Goal: Task Accomplishment & Management: Use online tool/utility

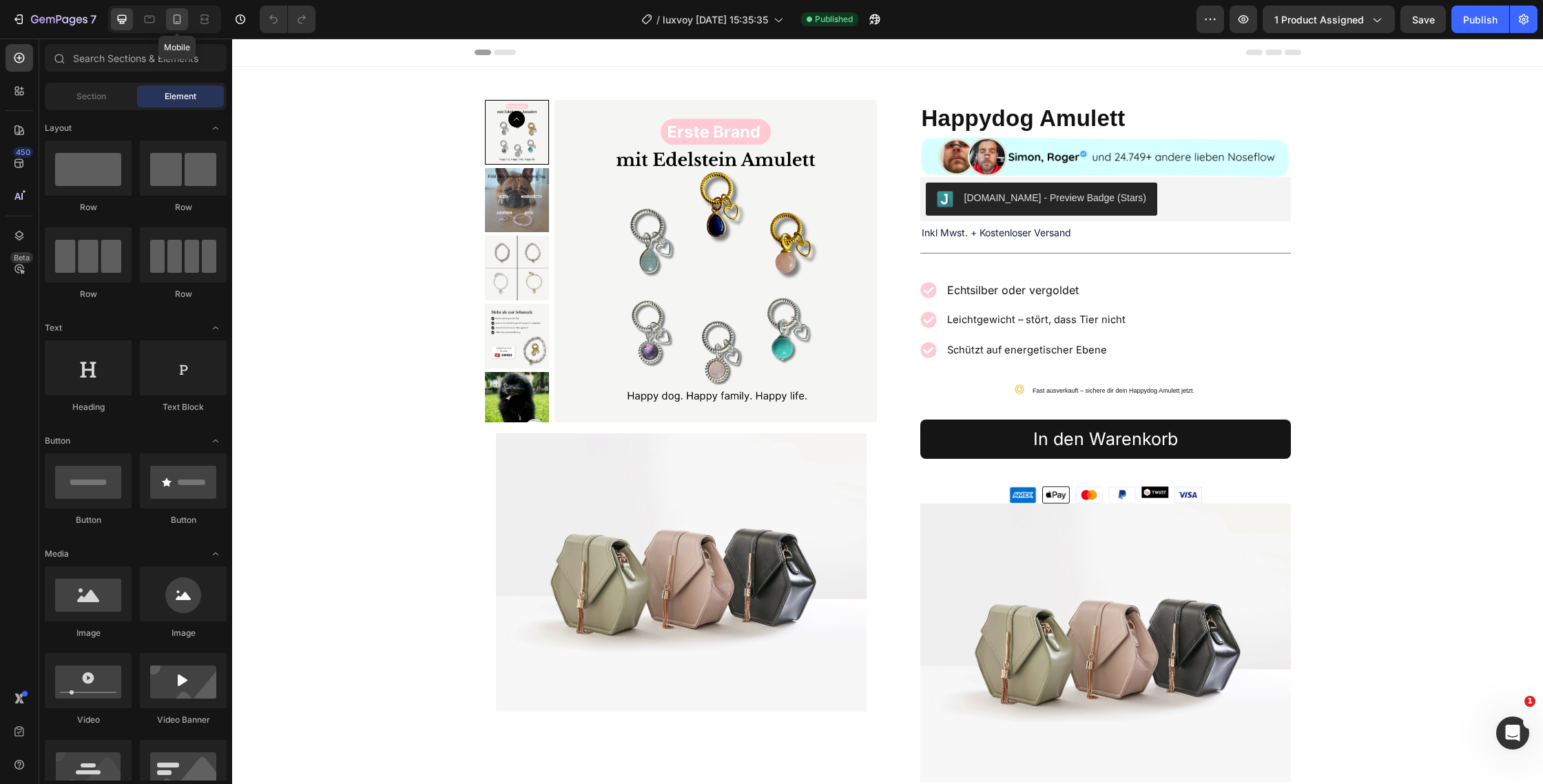
click at [172, 15] on icon at bounding box center [177, 20] width 14 height 14
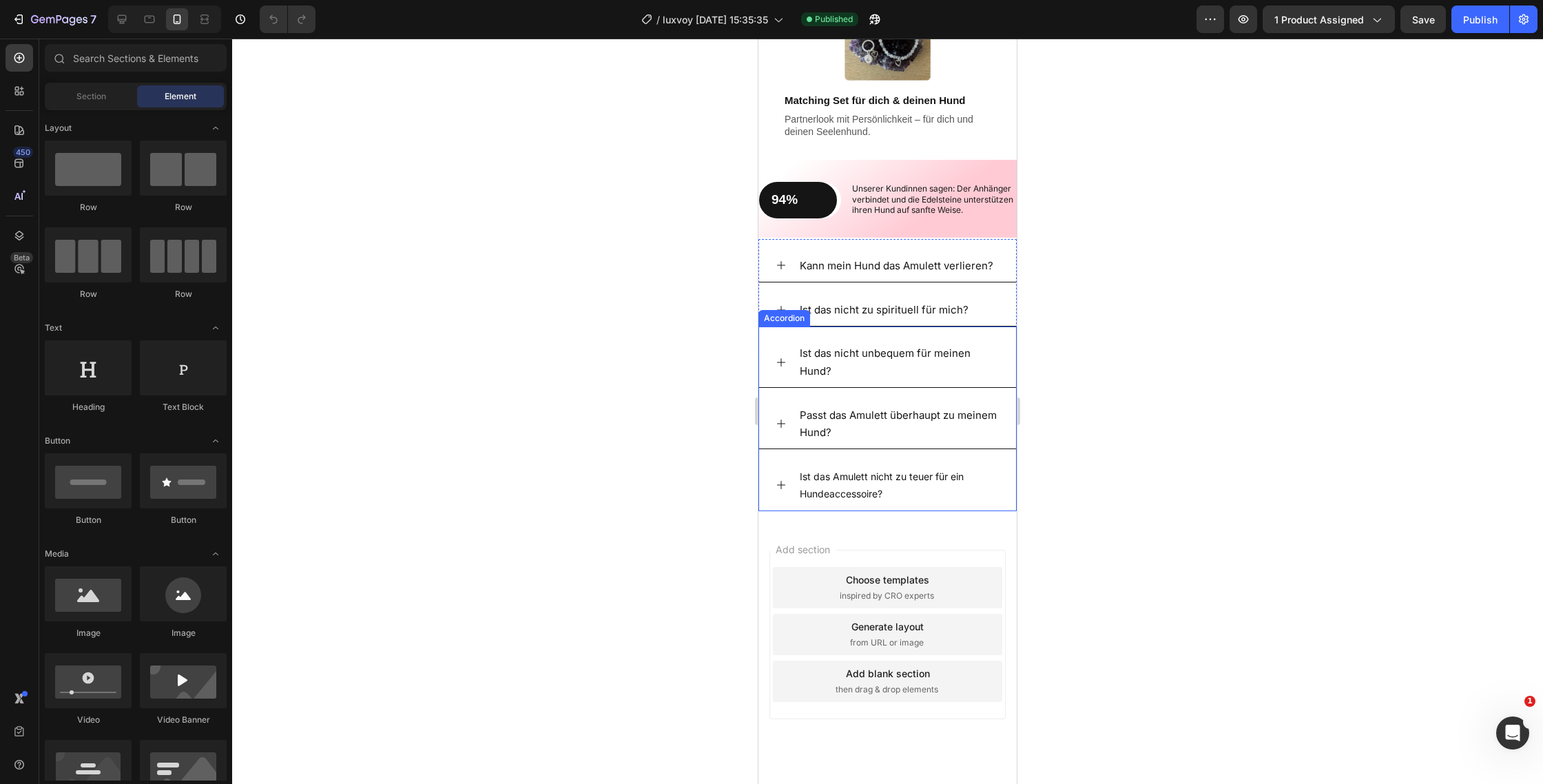
scroll to position [2172, 0]
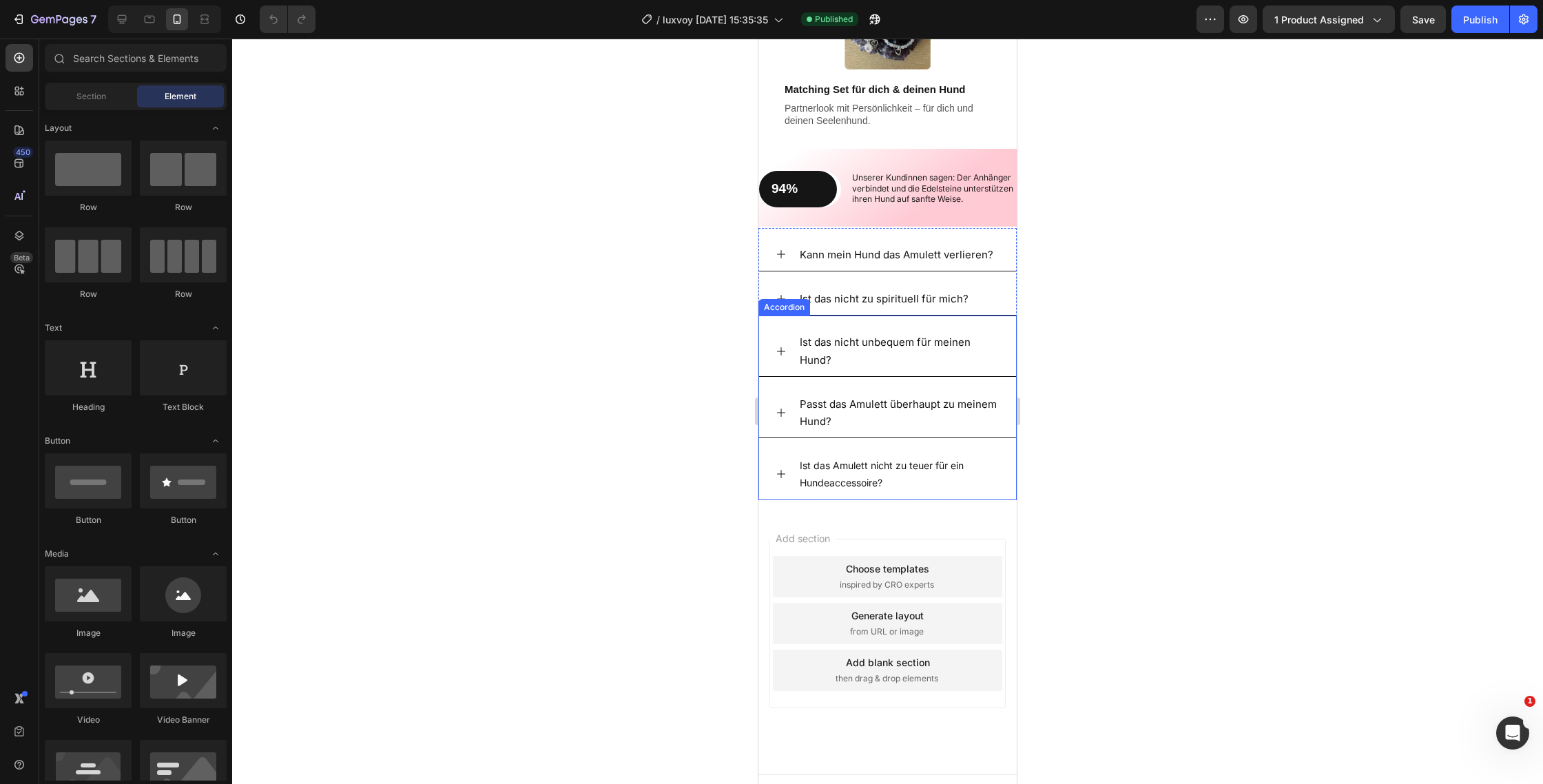
click at [1002, 487] on div "Ist das Amulett nicht zu teuer für ein Hundeaccessoire?" at bounding box center [888, 474] width 257 height 50
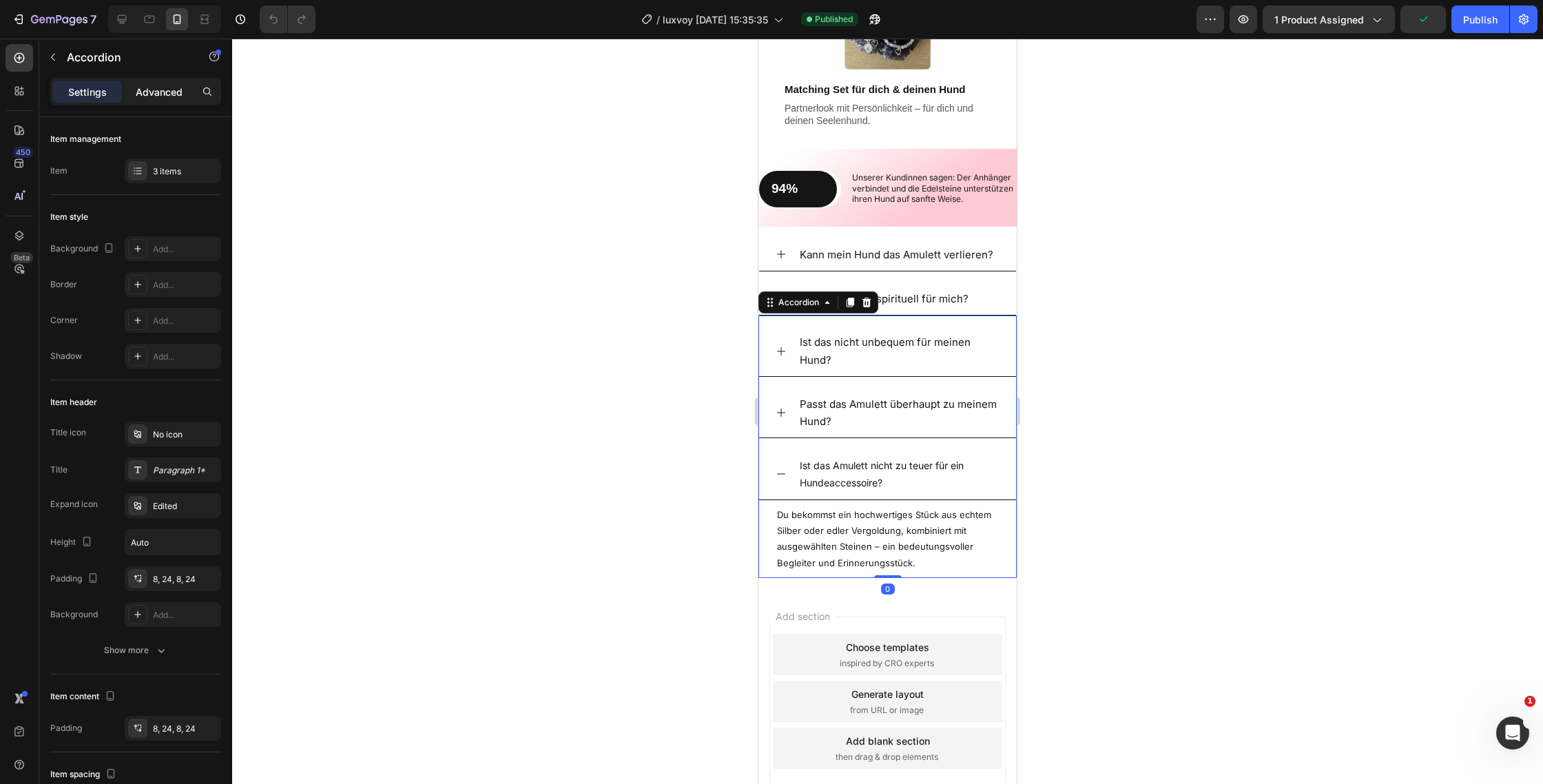
click at [139, 88] on p "Advanced" at bounding box center [159, 92] width 47 height 14
type input "100%"
type input "100"
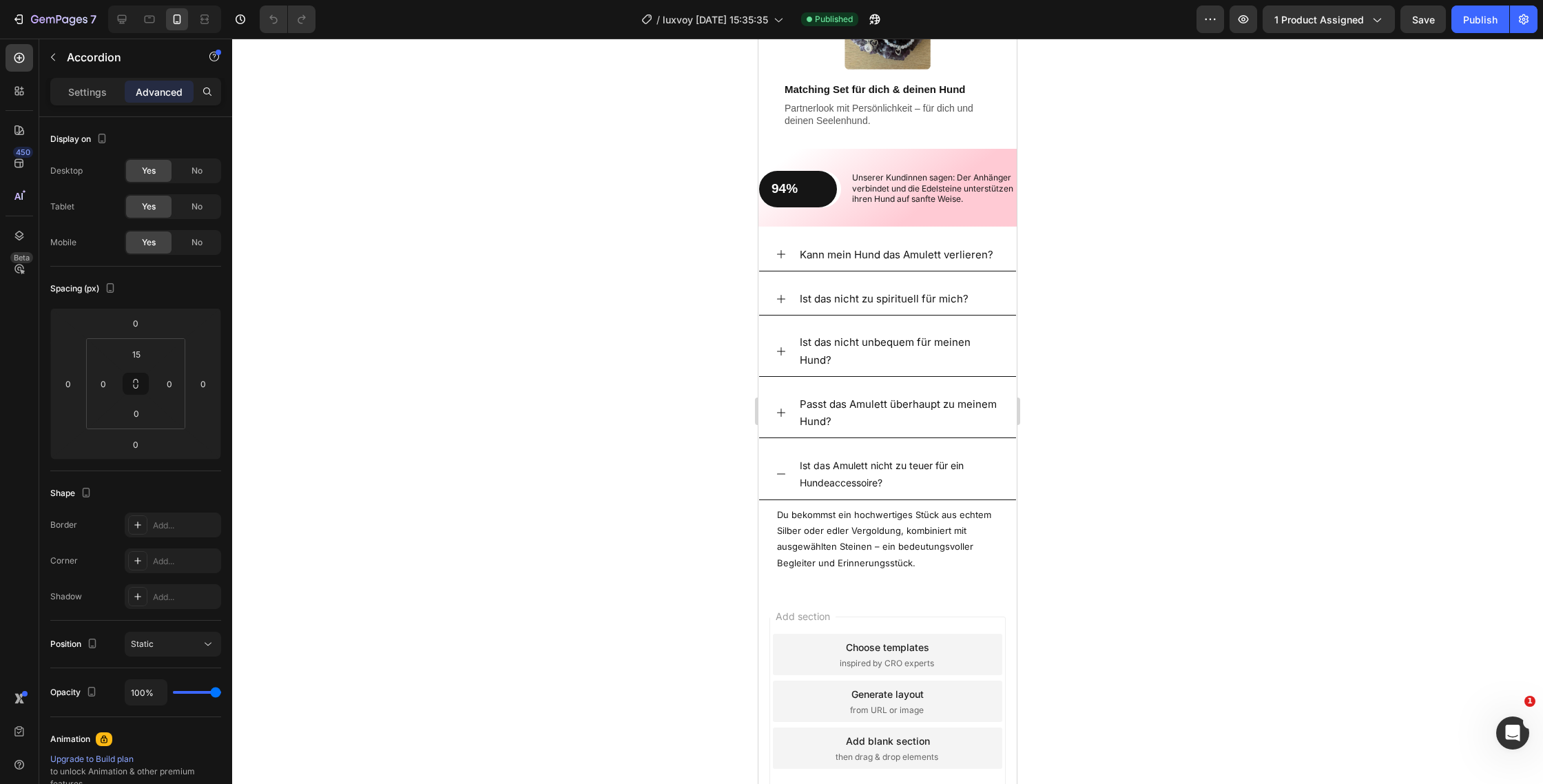
click at [834, 598] on div "Add section Choose templates inspired by CRO experts Generate layout from URL o…" at bounding box center [888, 720] width 258 height 263
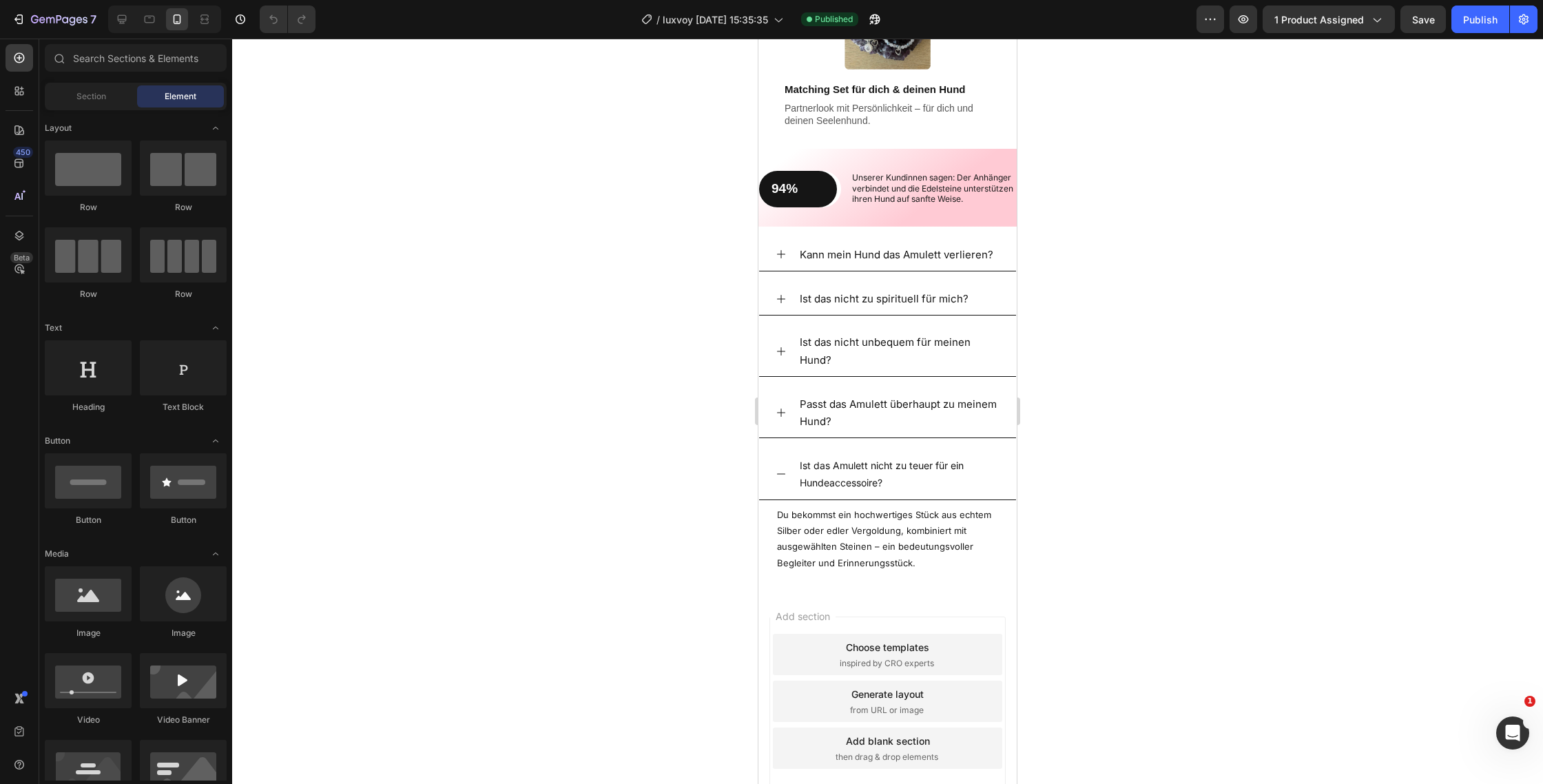
click at [834, 598] on div "Add section Choose templates inspired by CRO experts Generate layout from URL o…" at bounding box center [888, 720] width 258 height 263
drag, startPoint x: 818, startPoint y: 608, endPoint x: 800, endPoint y: 619, distance: 21.1
click at [816, 608] on div "Add section Choose templates inspired by CRO experts Generate layout from URL o…" at bounding box center [888, 720] width 258 height 263
click at [794, 619] on span "Add section" at bounding box center [803, 616] width 66 height 14
click at [774, 615] on span "Add section" at bounding box center [803, 616] width 66 height 14
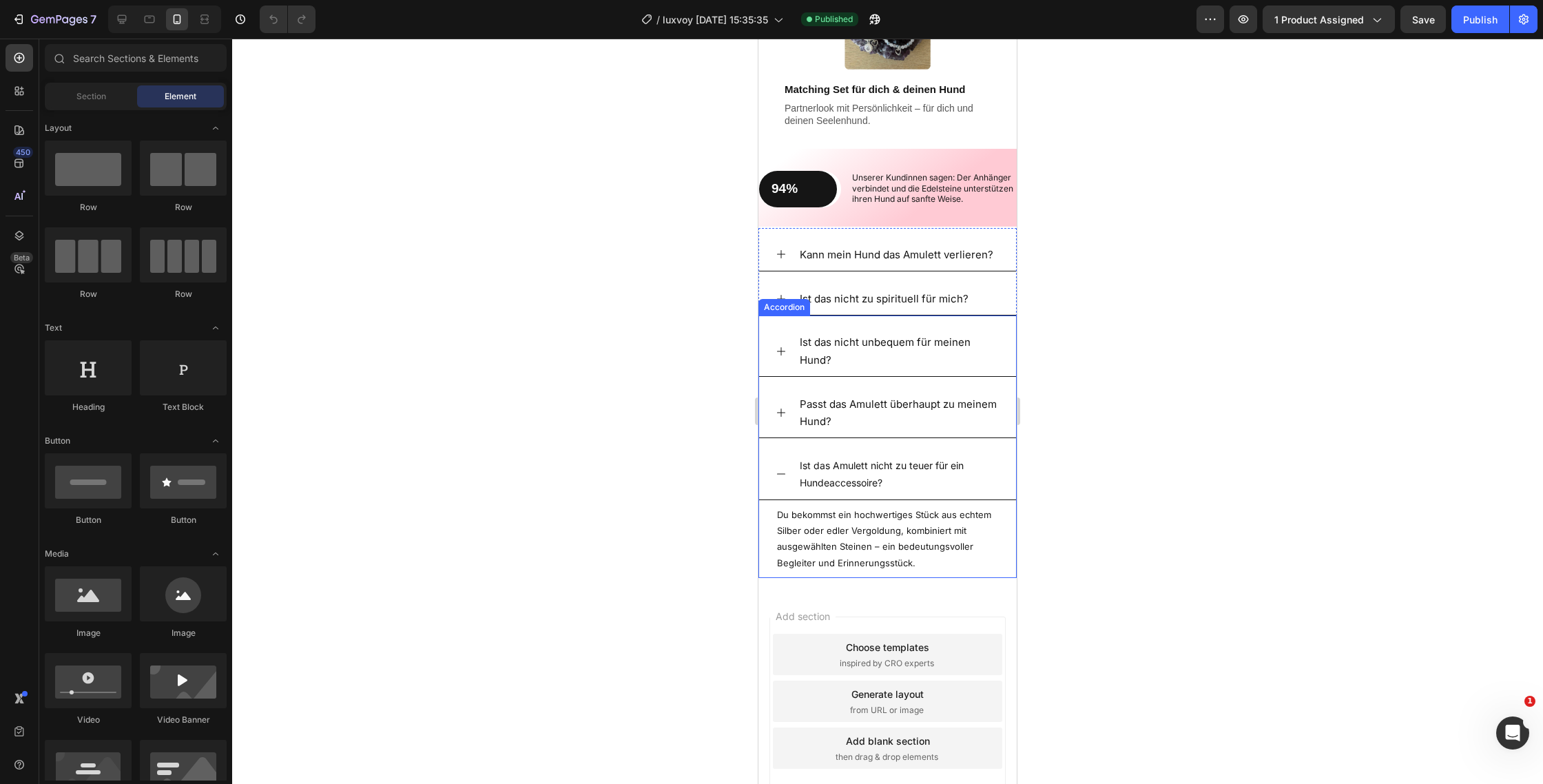
scroll to position [2232, 0]
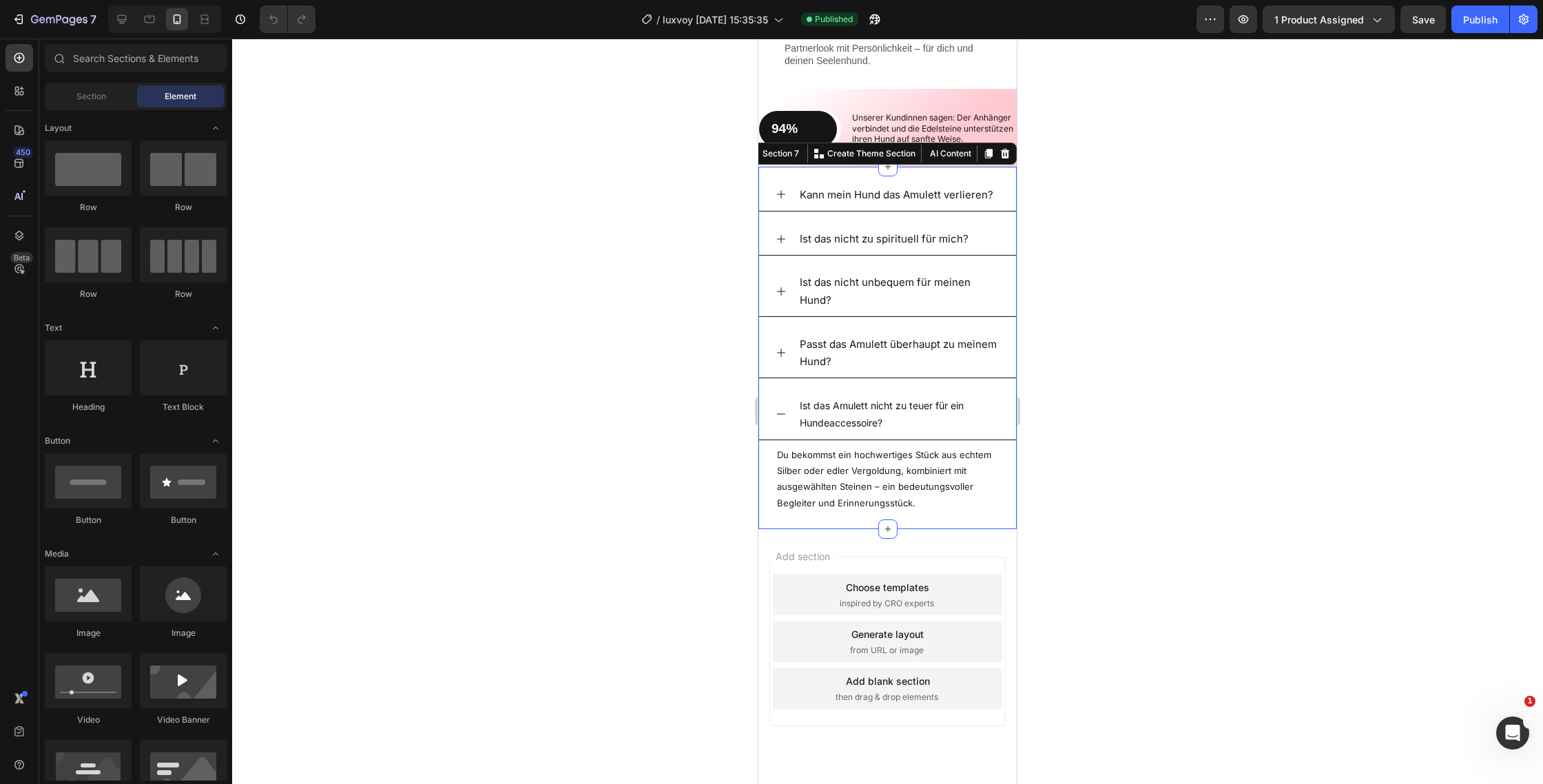
click at [1010, 521] on div "Kann mein Hund das Amulett verlieren? Ist das nicht zu spirituell für mich? Acc…" at bounding box center [888, 348] width 258 height 361
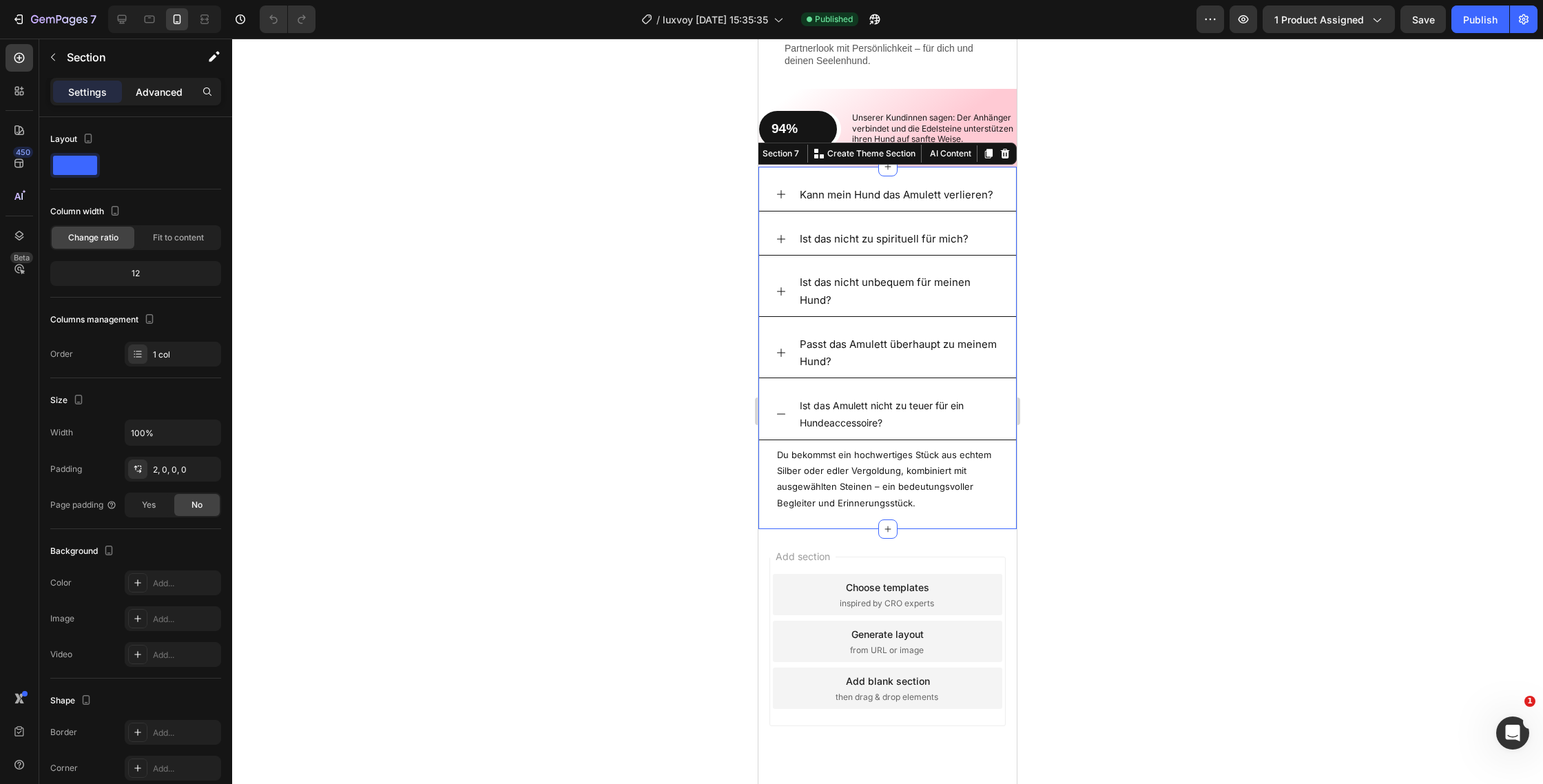
click at [190, 90] on div "Advanced" at bounding box center [160, 91] width 69 height 22
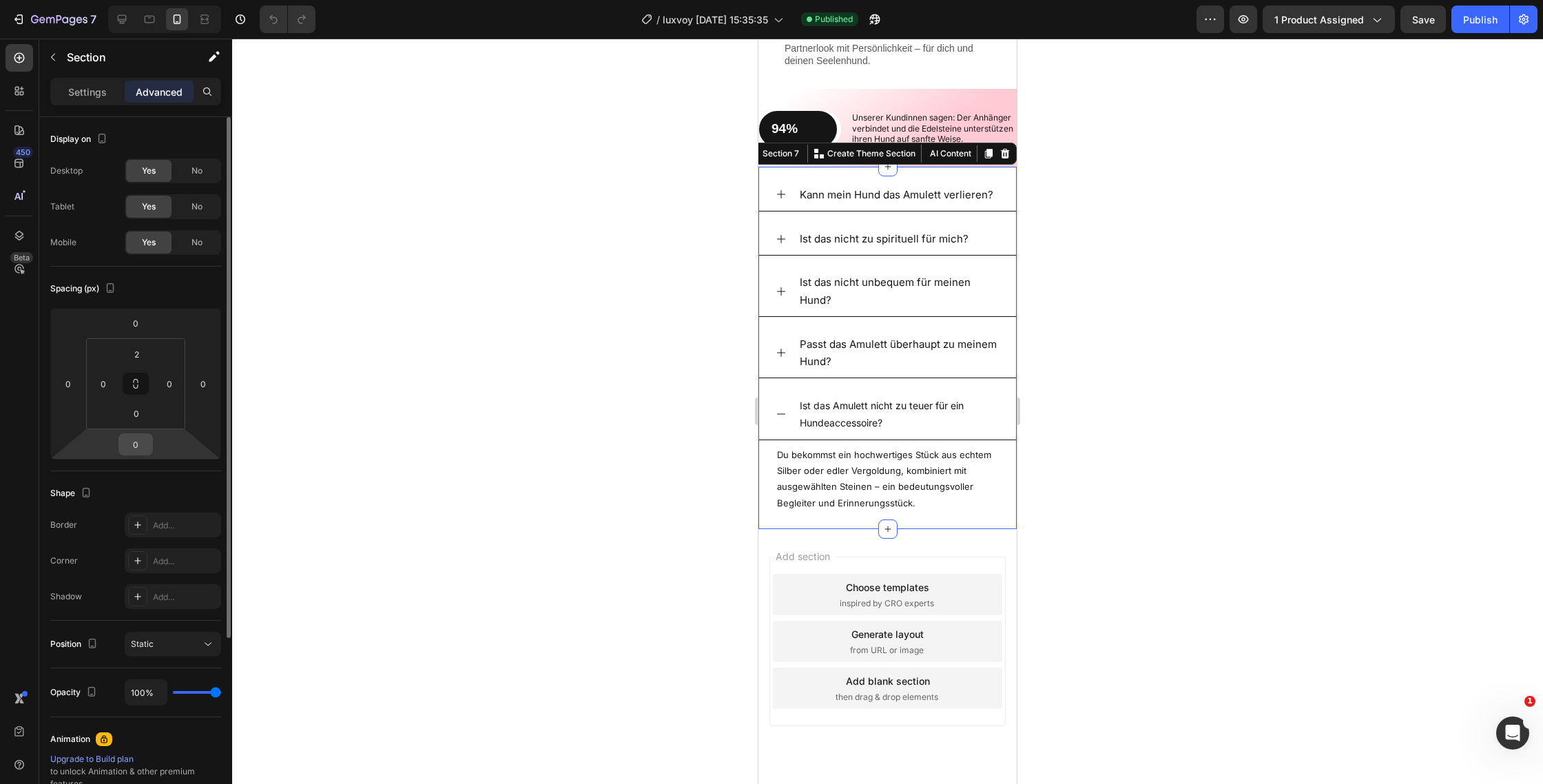
click at [140, 446] on input "0" at bounding box center [136, 444] width 28 height 20
type input "-10"
click at [416, 337] on div at bounding box center [887, 411] width 1311 height 745
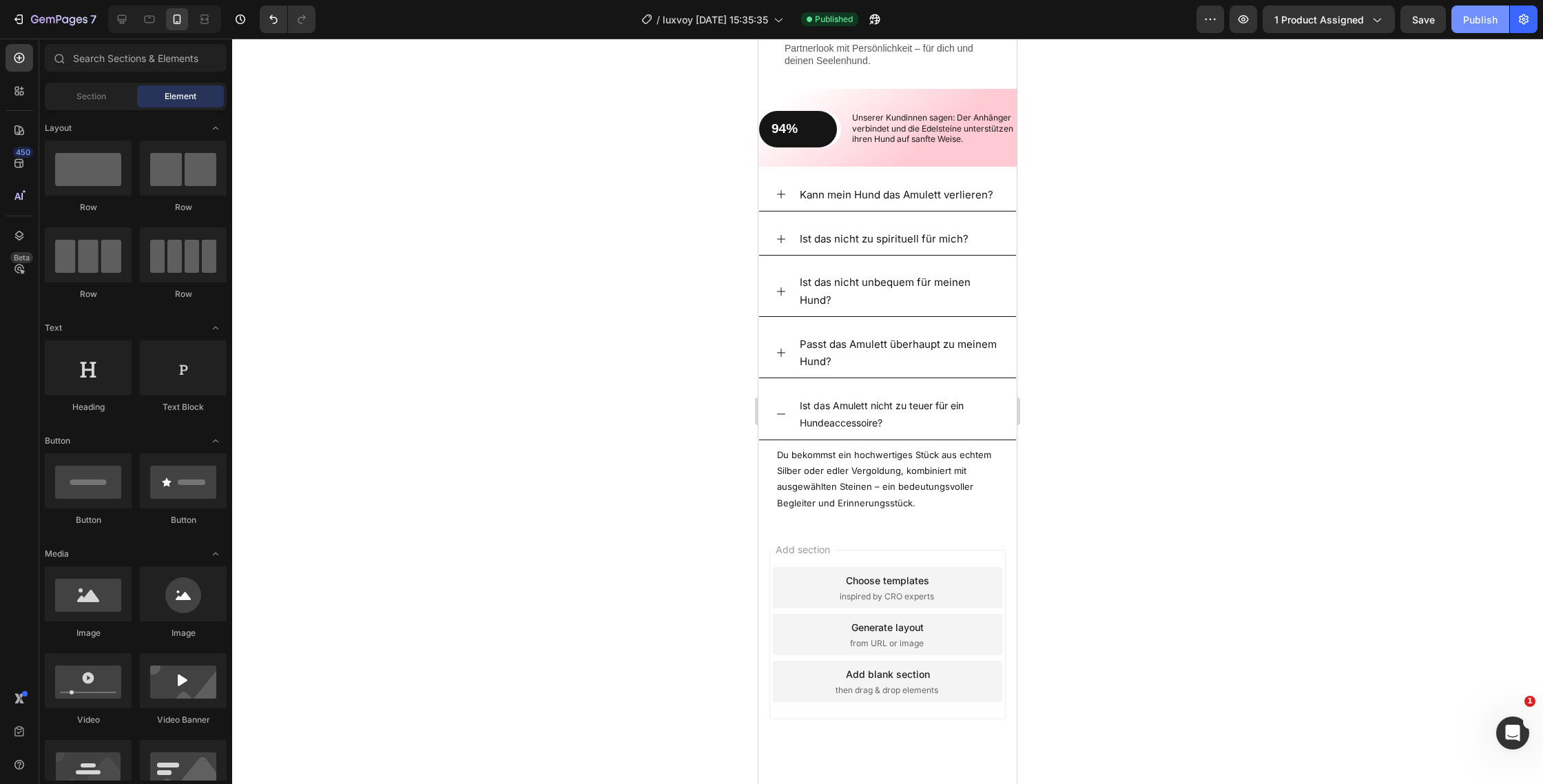
click at [1486, 23] on div "Publish" at bounding box center [1480, 20] width 35 height 14
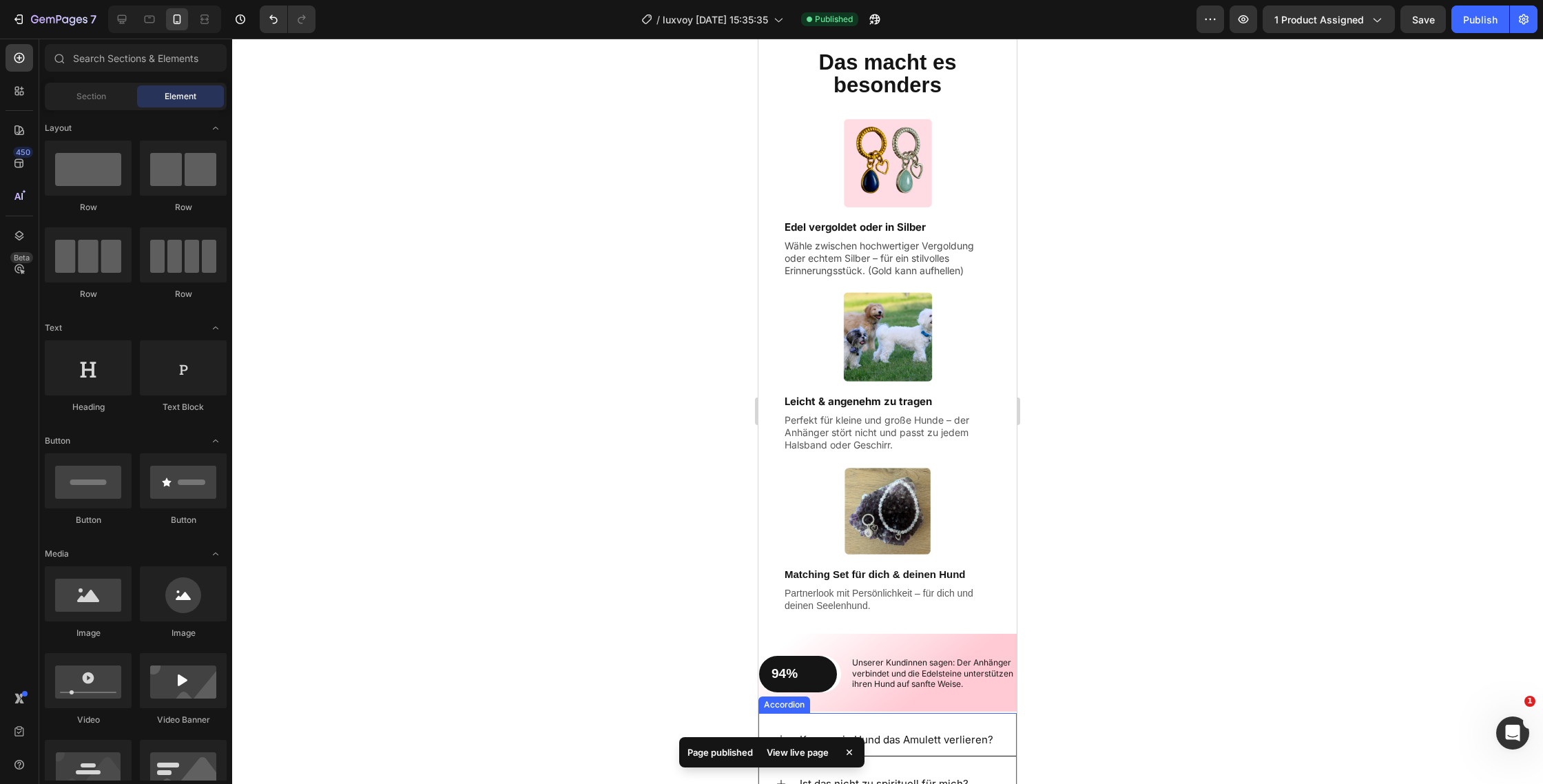
scroll to position [1691, 0]
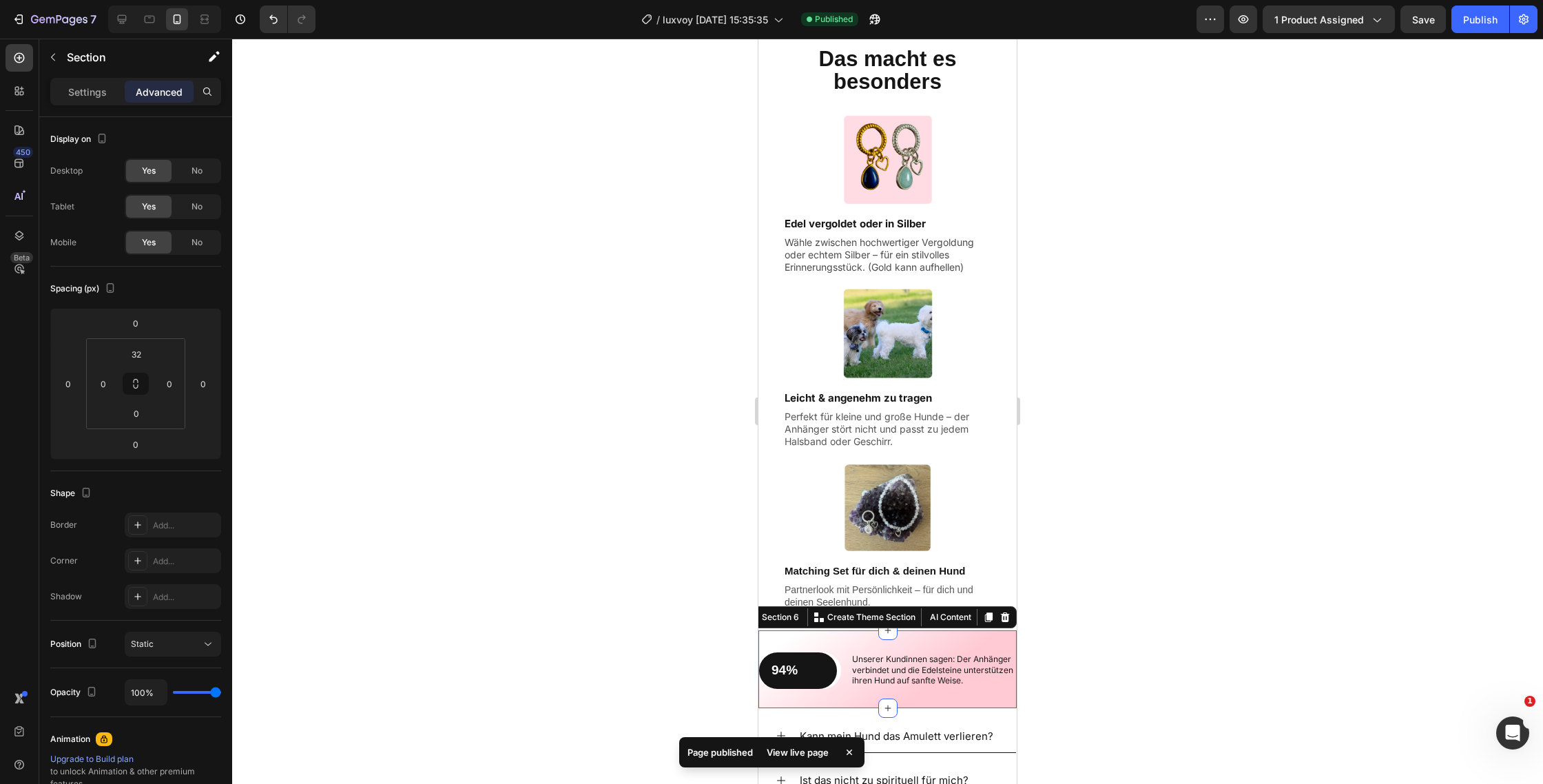
click at [977, 639] on div "94% Text Block Row Row Unserer Kundinnen sagen: Der Anhänger verbindet und die …" at bounding box center [888, 669] width 258 height 78
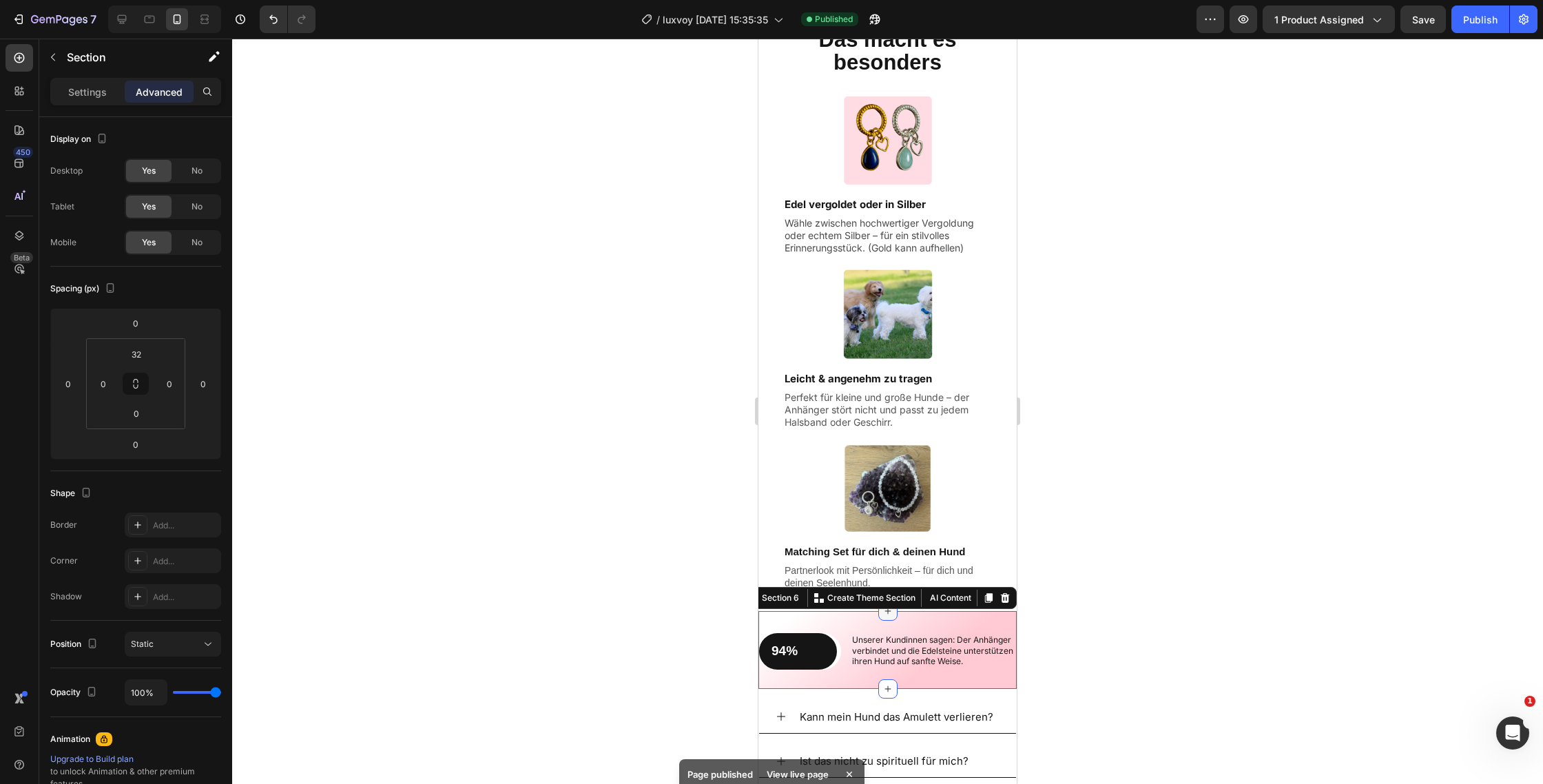
scroll to position [1618, 0]
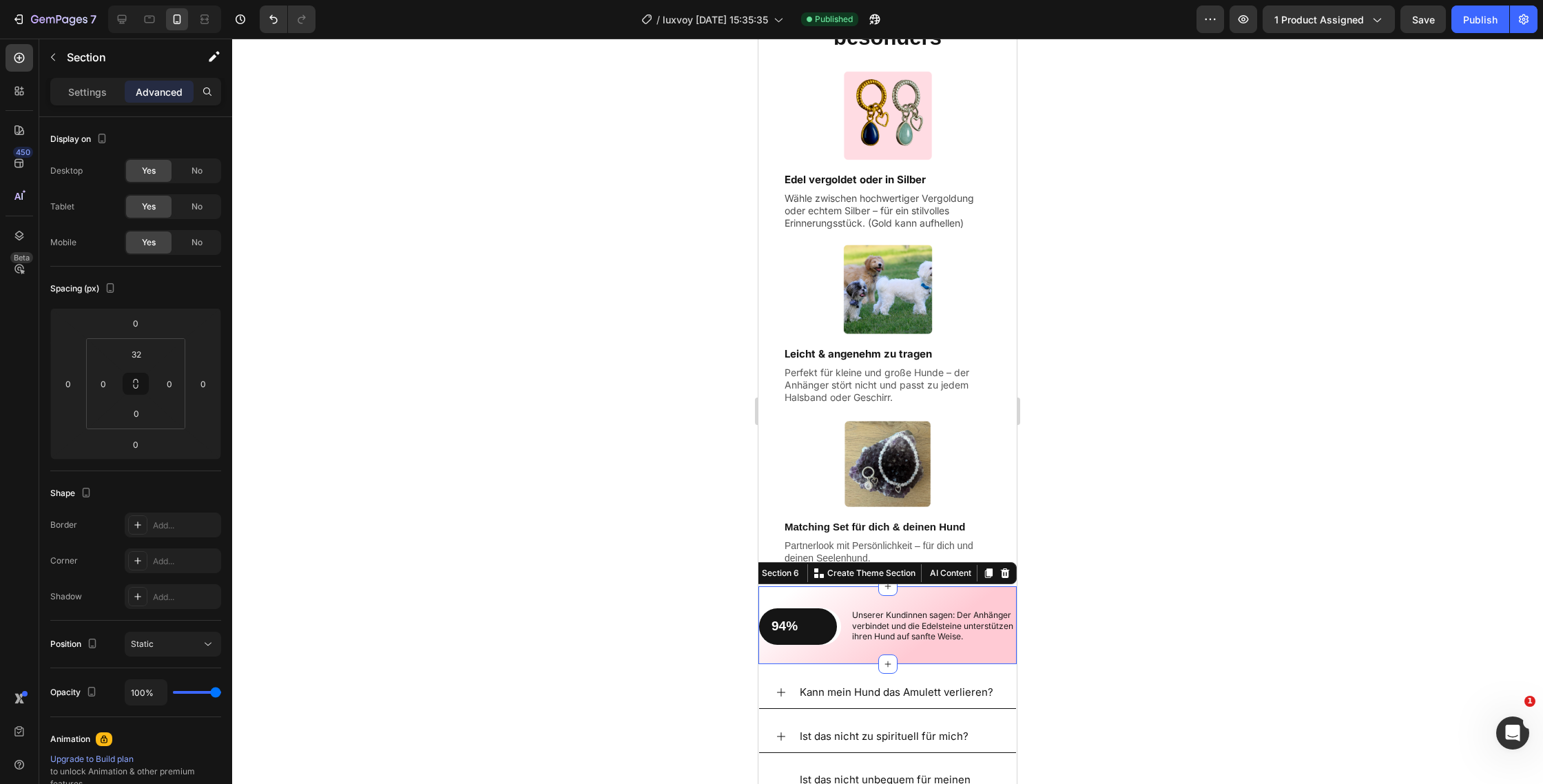
drag, startPoint x: 889, startPoint y: 704, endPoint x: 855, endPoint y: 96, distance: 608.9
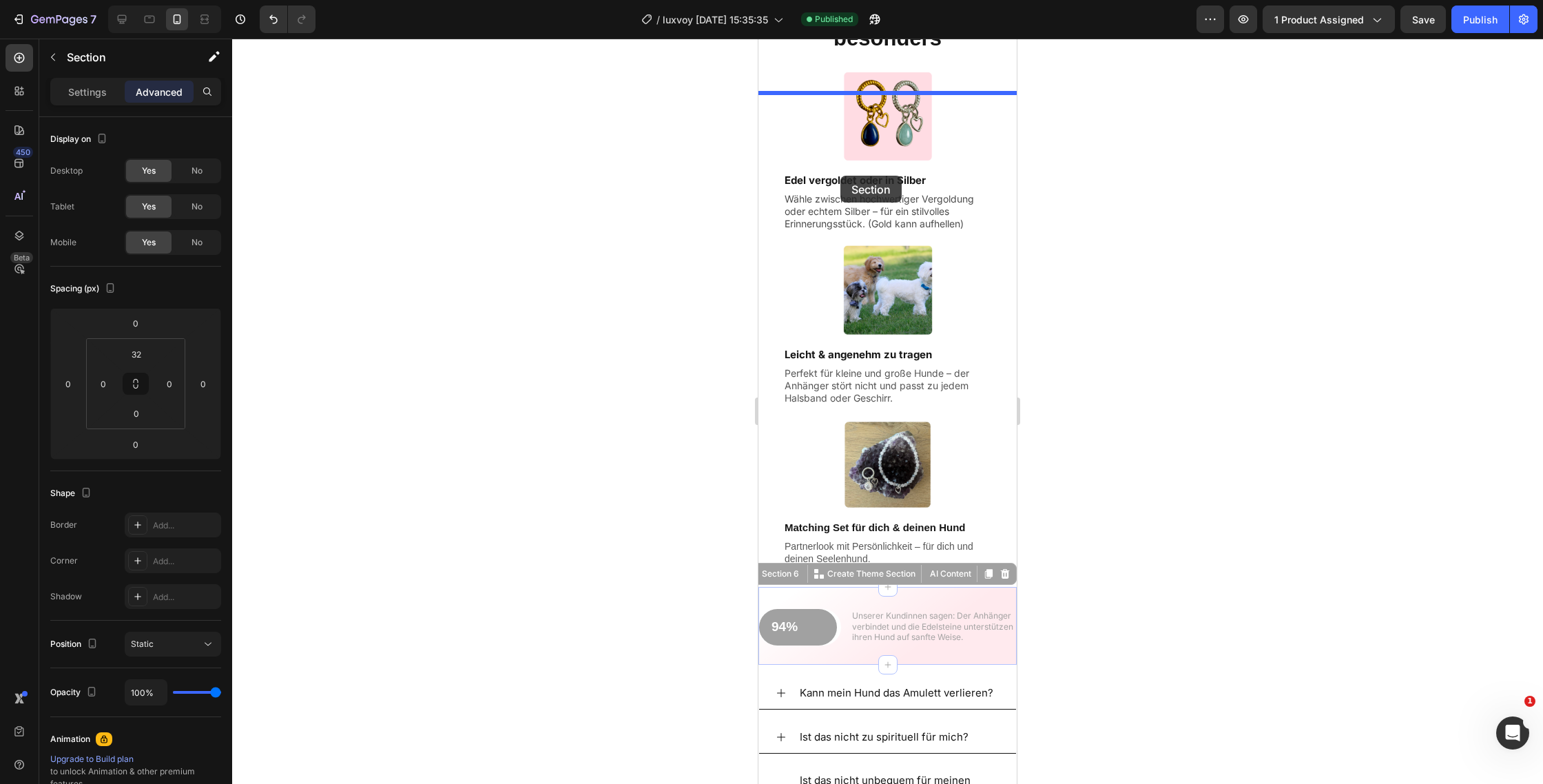
drag, startPoint x: 789, startPoint y: 698, endPoint x: 841, endPoint y: 175, distance: 525.6
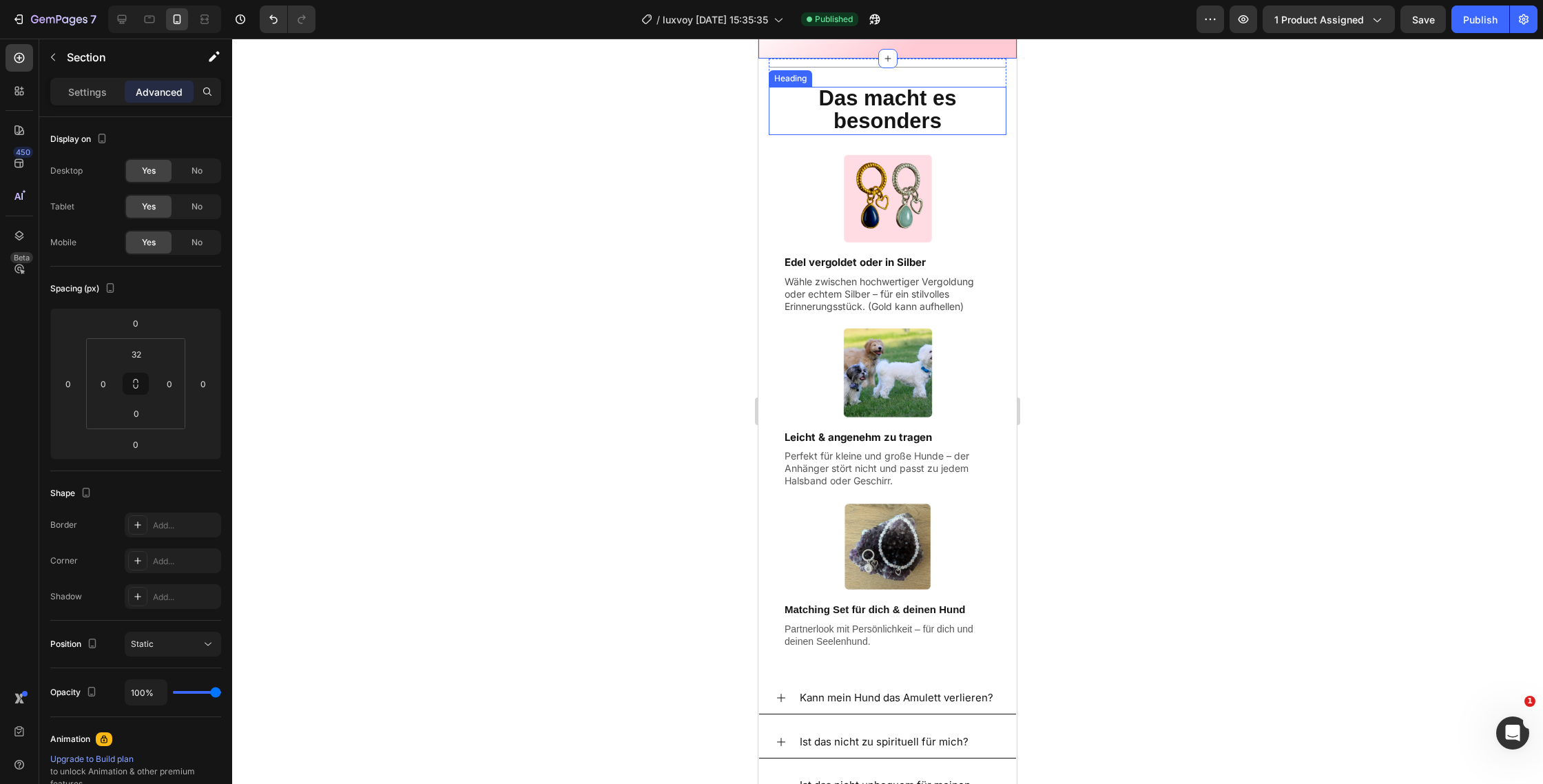
scroll to position [1519, 0]
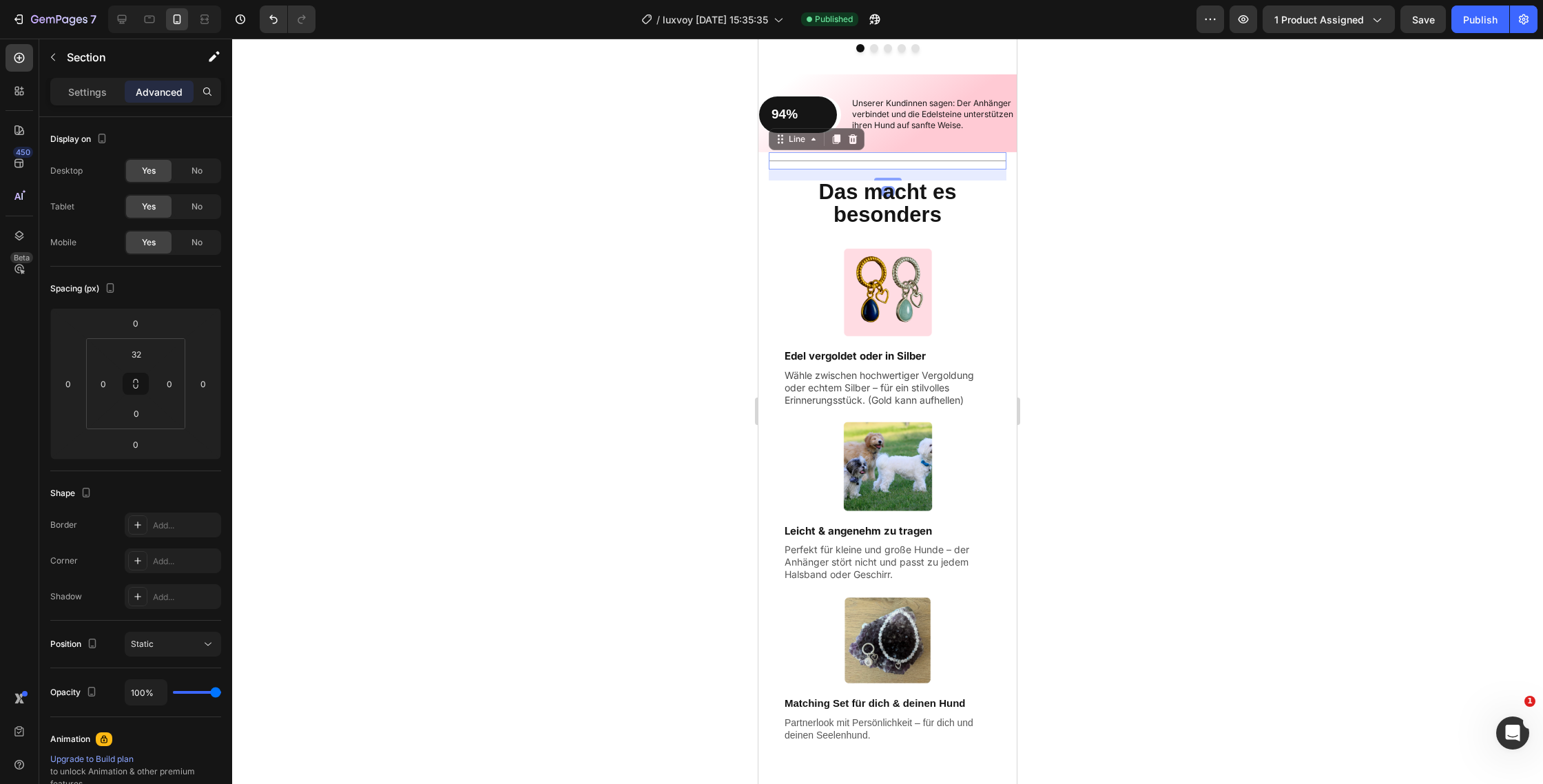
click at [937, 161] on div at bounding box center [887, 160] width 238 height 1
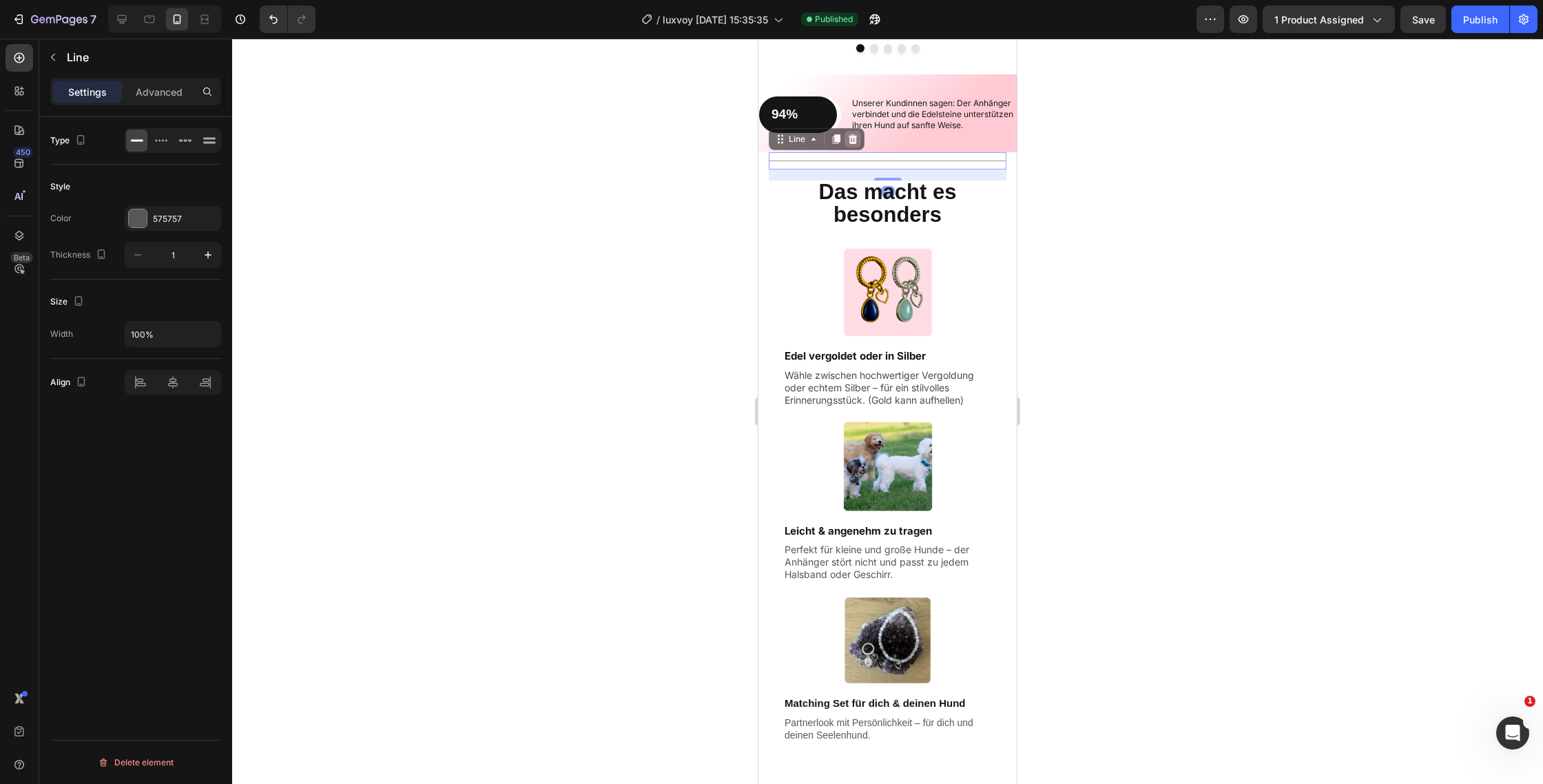
click at [855, 144] on icon at bounding box center [853, 139] width 9 height 10
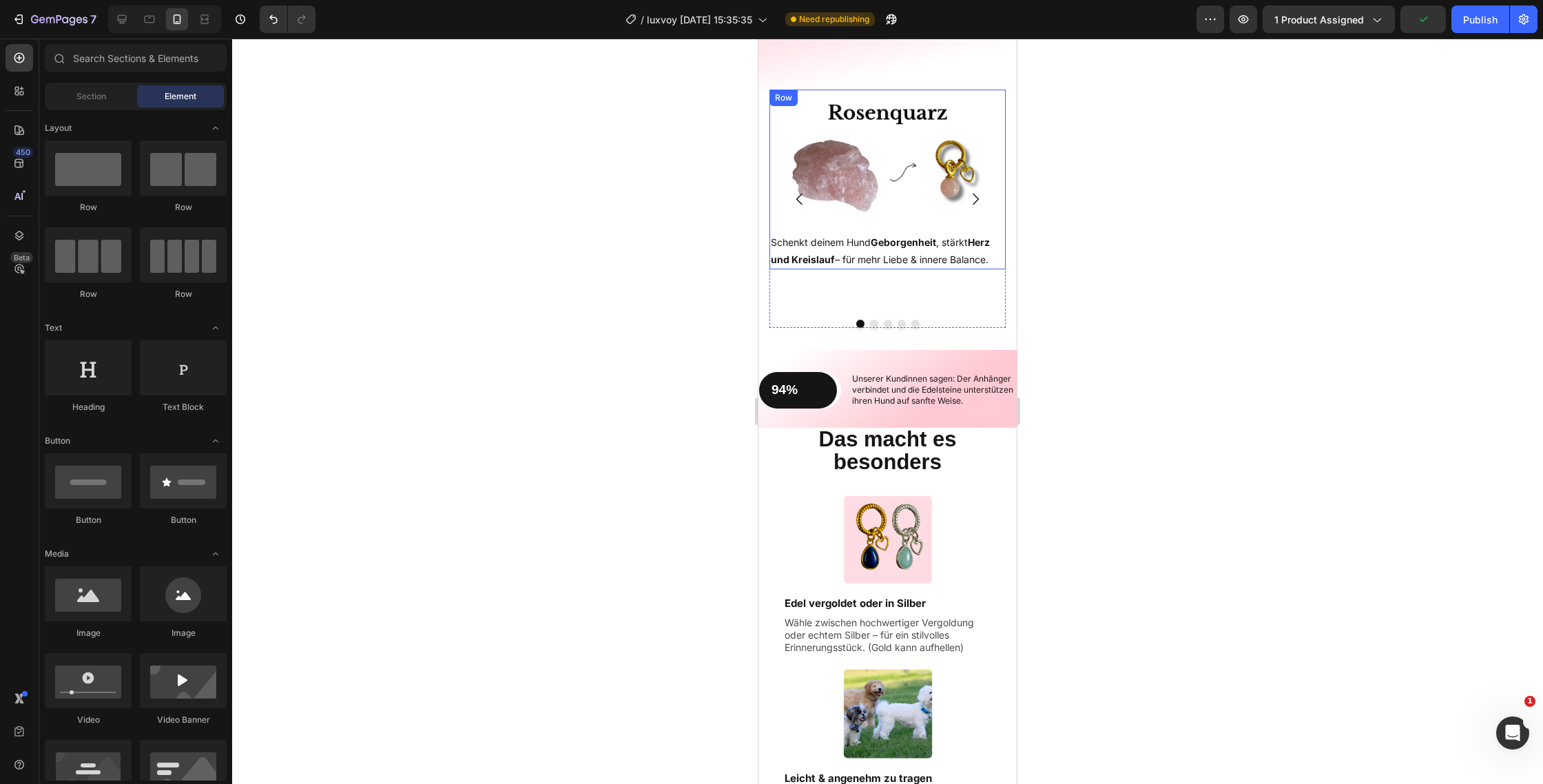
scroll to position [1341, 0]
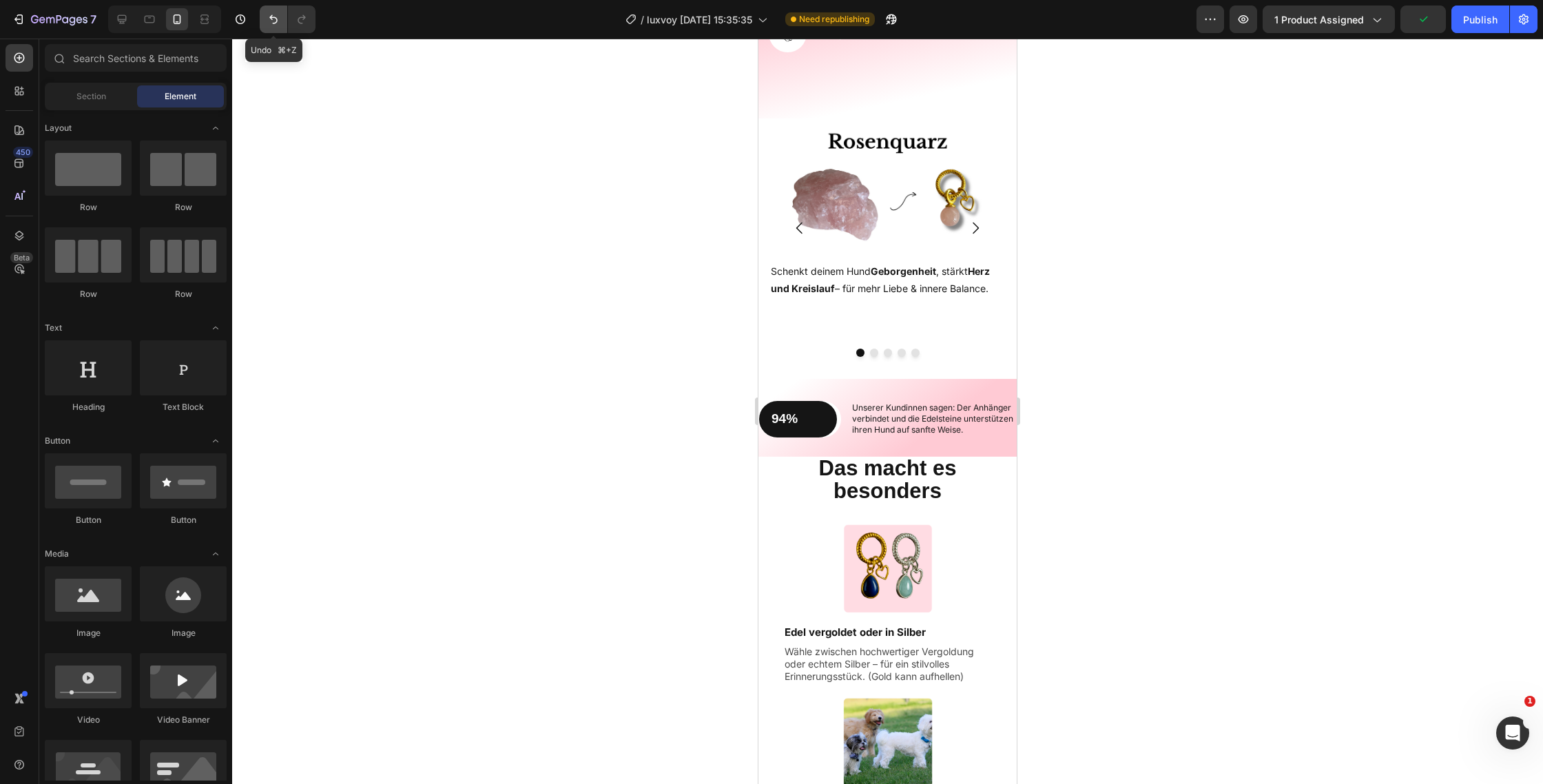
click at [276, 23] on icon "Undo/Redo" at bounding box center [274, 20] width 14 height 14
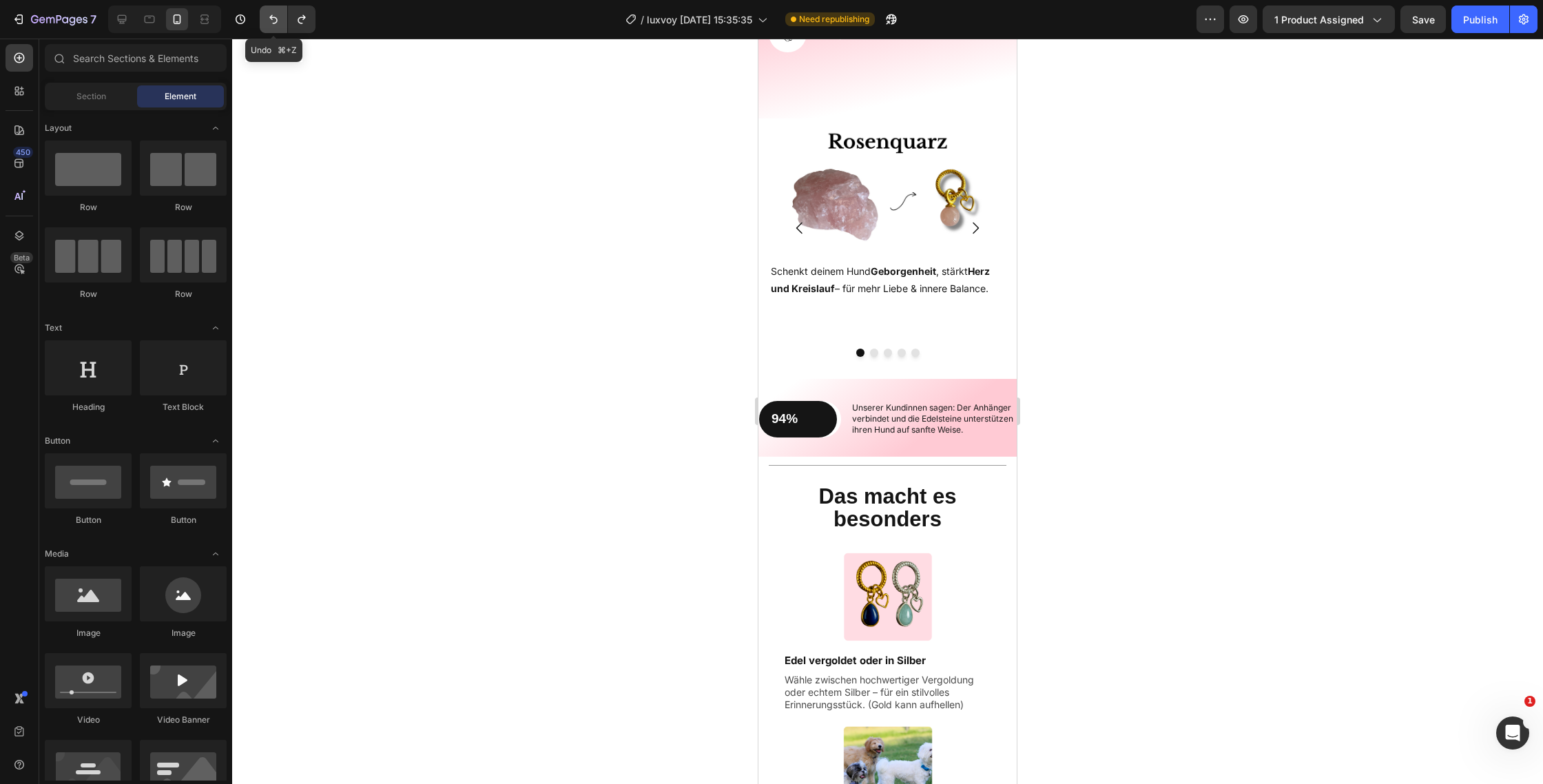
click at [276, 23] on icon "Undo/Redo" at bounding box center [274, 20] width 14 height 14
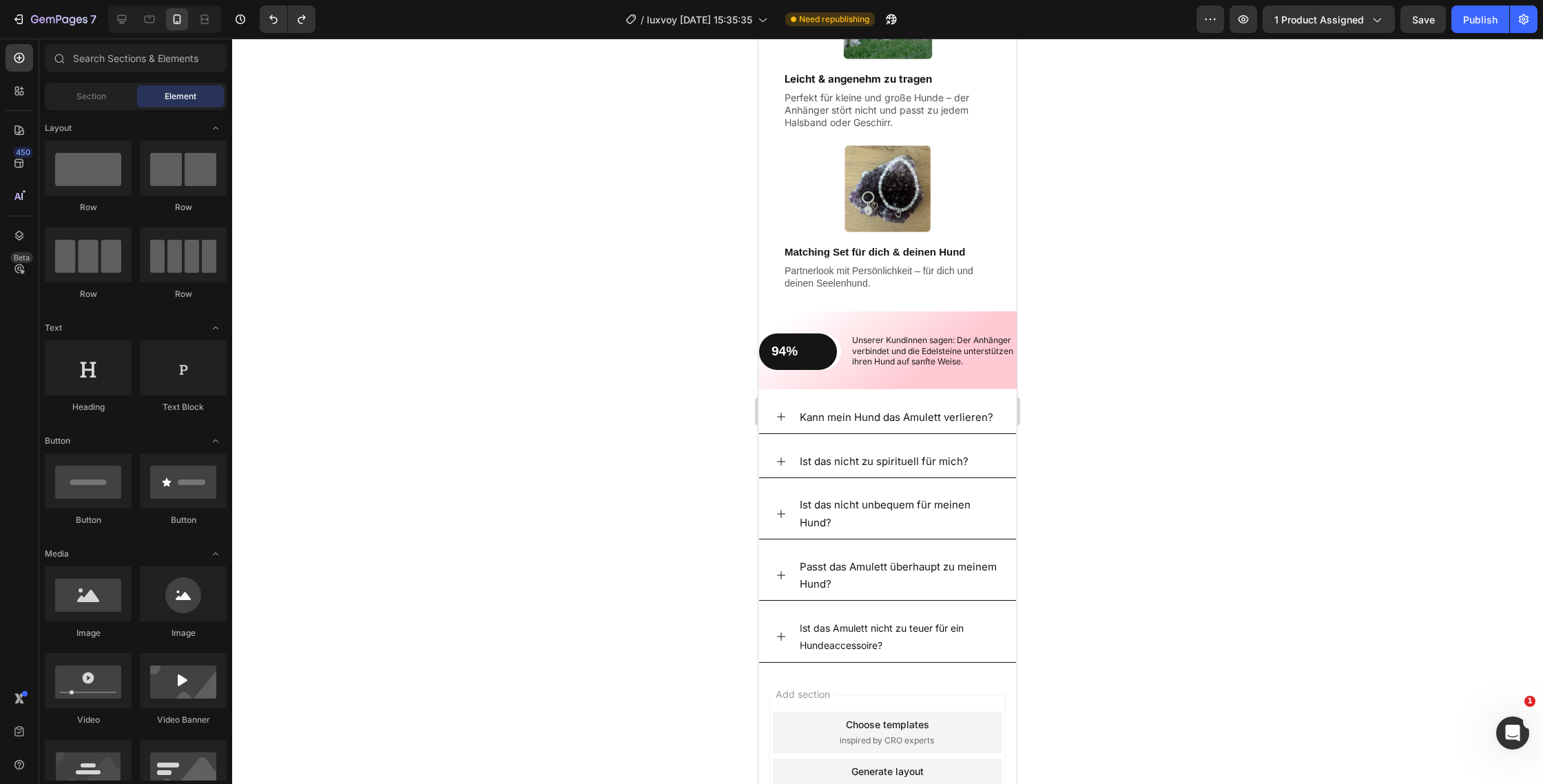
scroll to position [2102, 0]
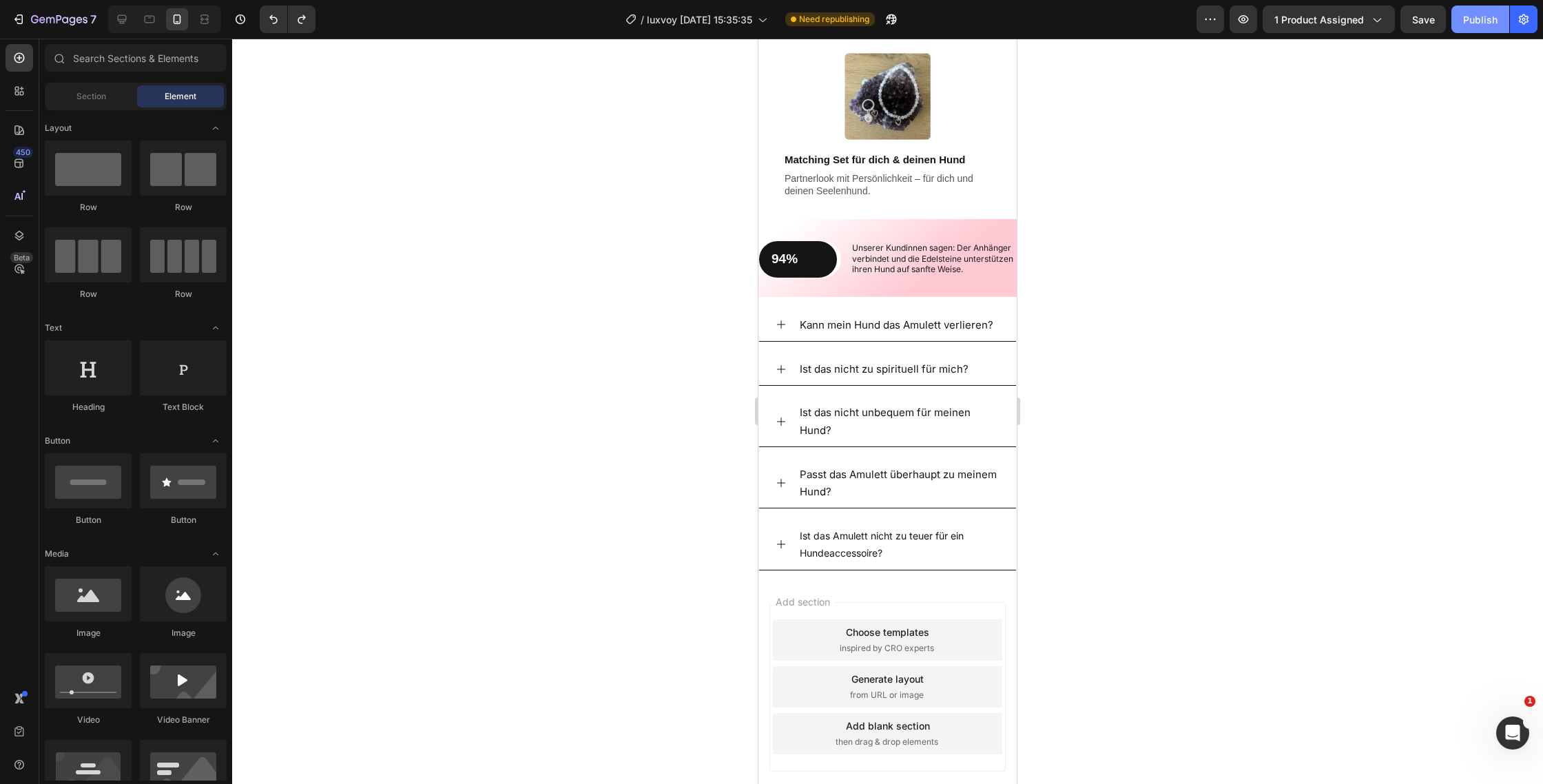
click at [1485, 14] on div "Publish" at bounding box center [1480, 20] width 35 height 14
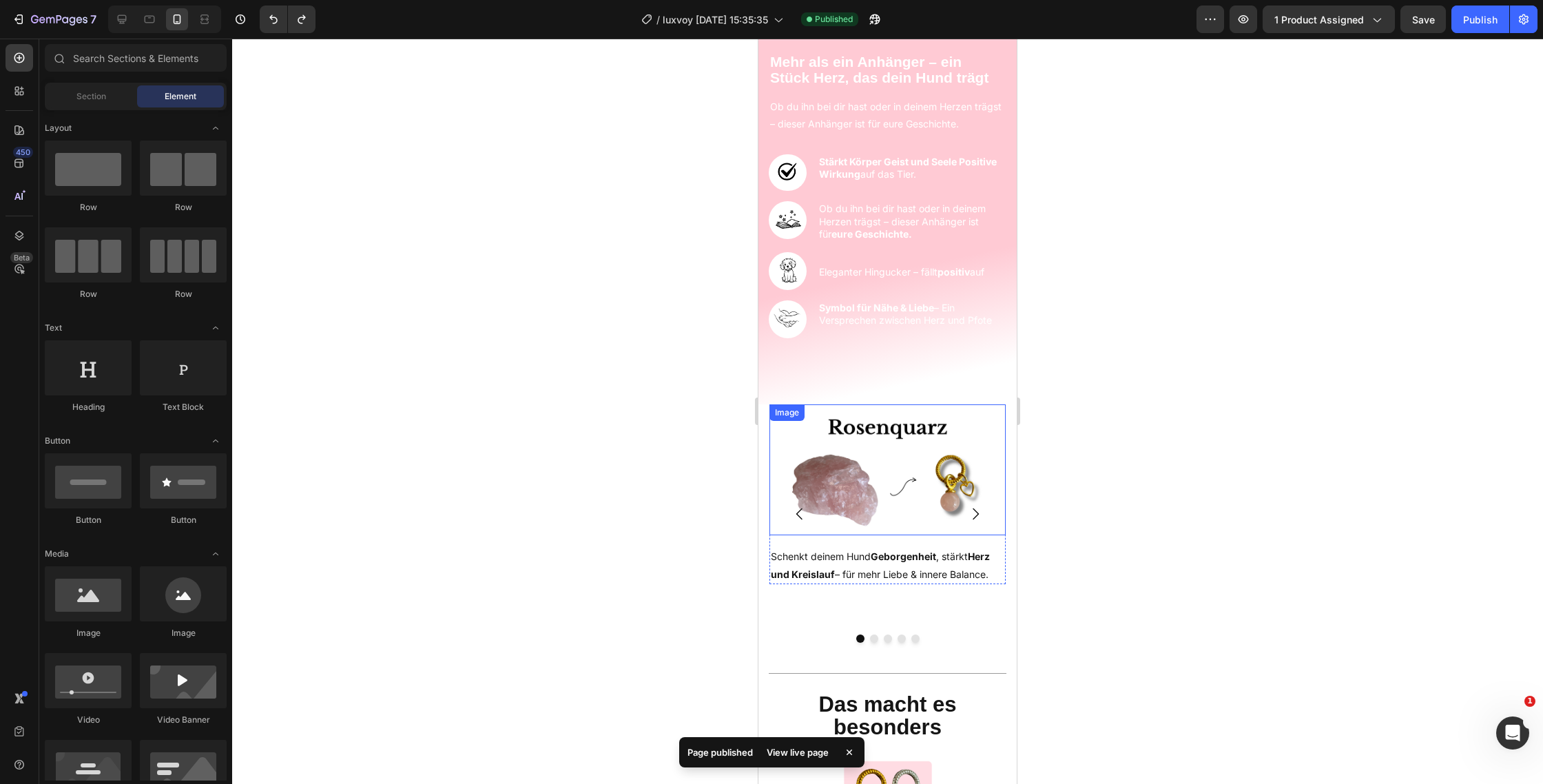
scroll to position [1056, 0]
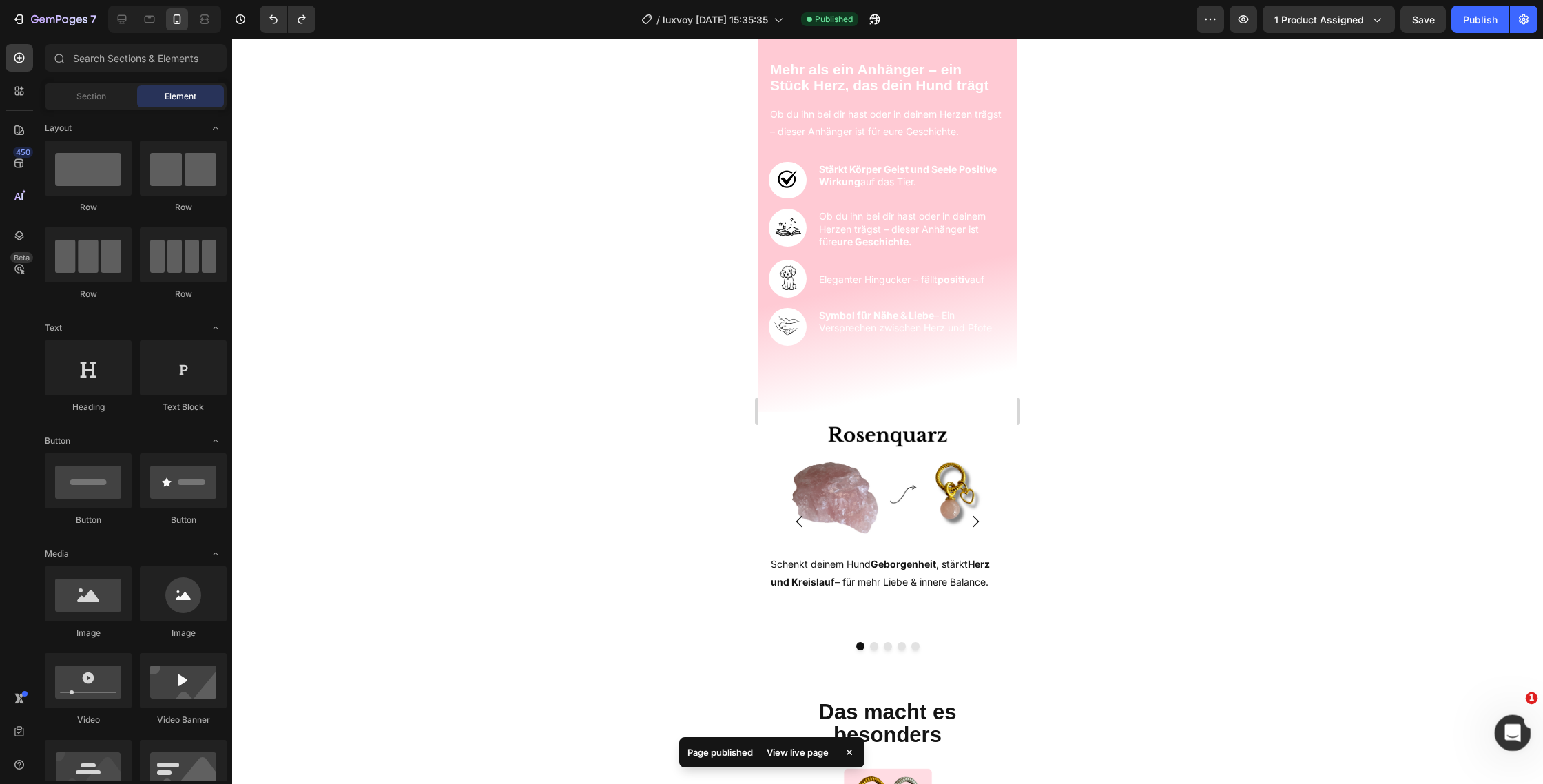
click at [1518, 740] on div "Intercom-Nachrichtendienst öffnen" at bounding box center [1511, 730] width 45 height 45
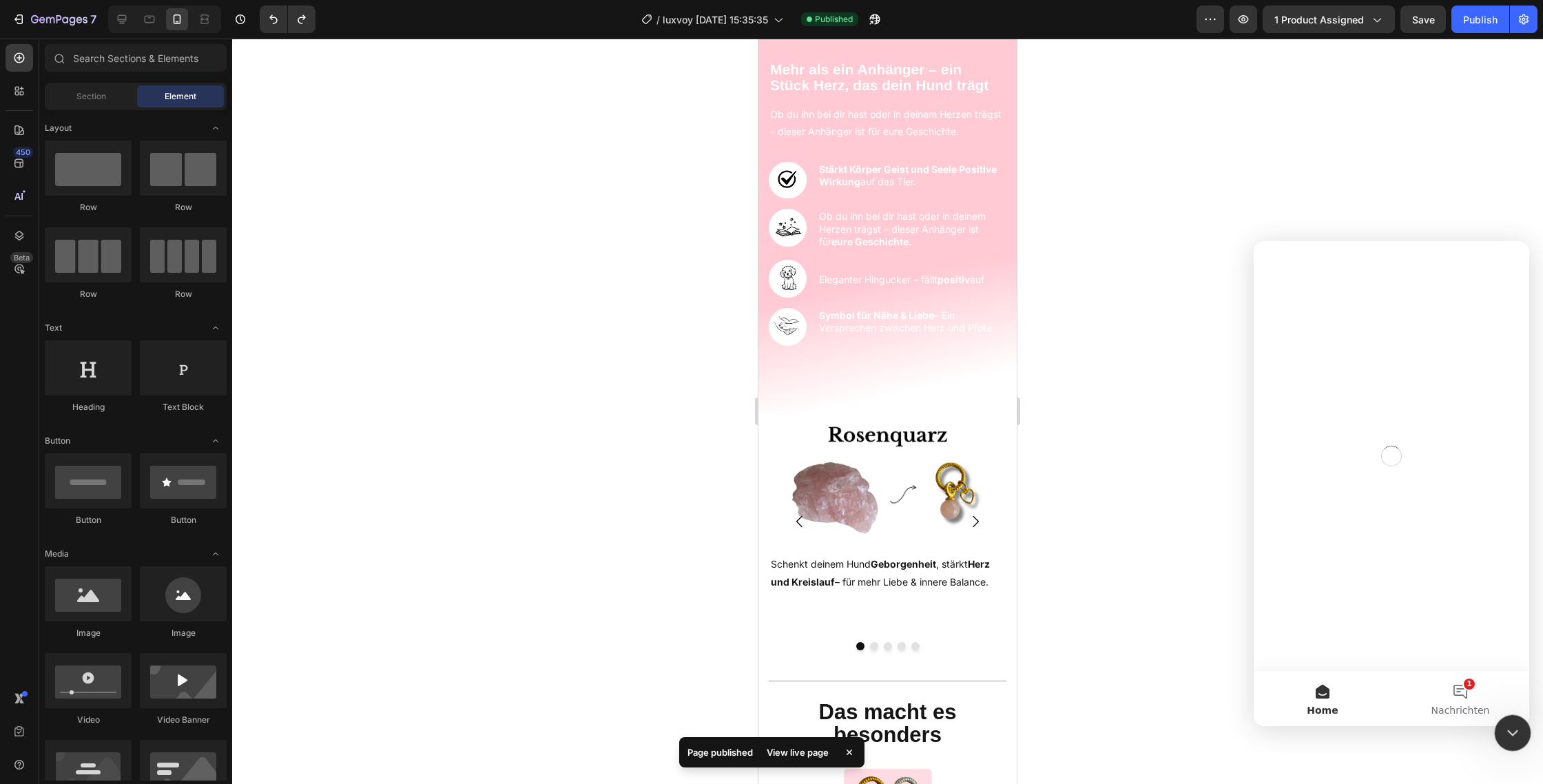
scroll to position [0, 0]
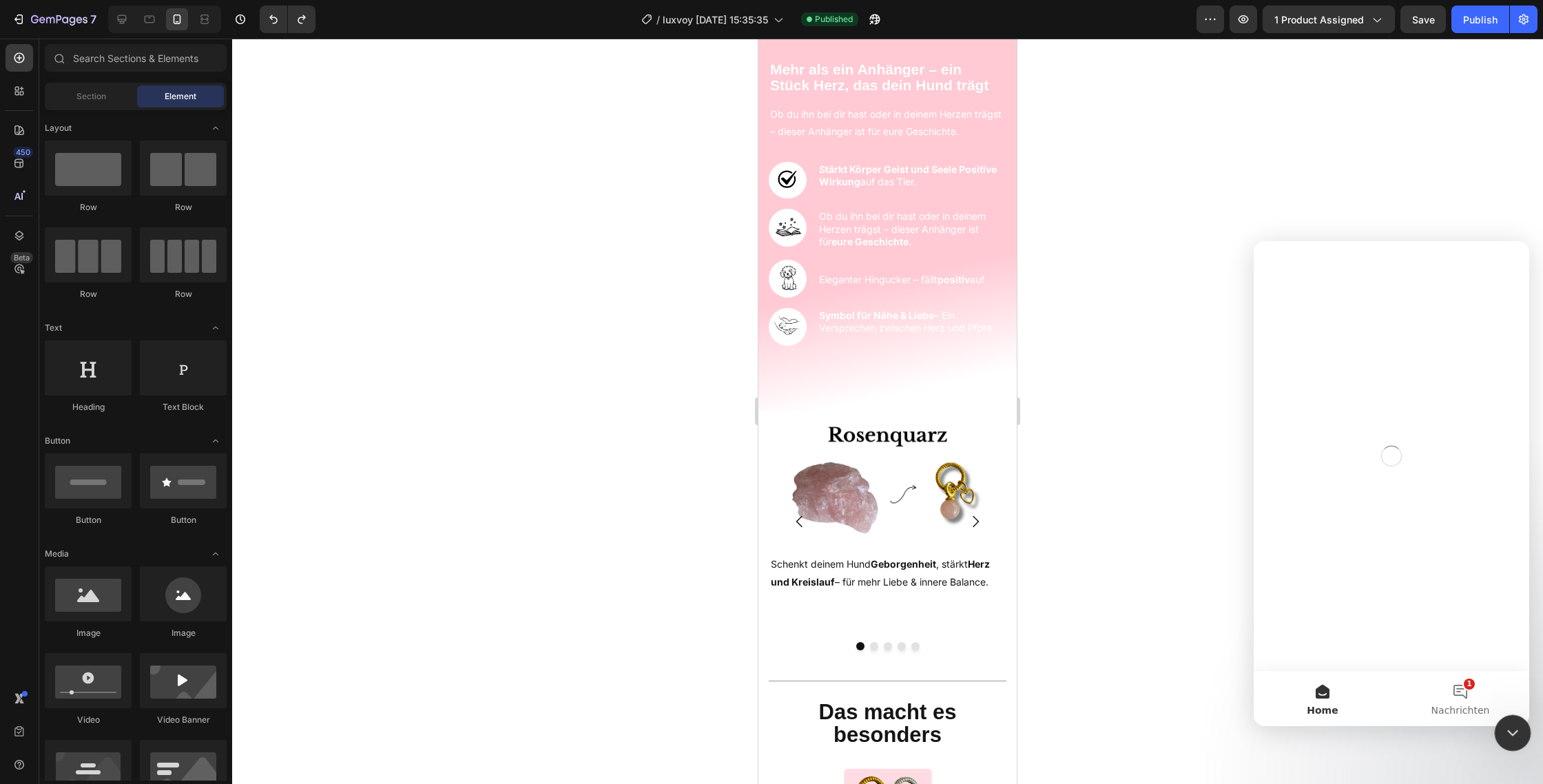
drag, startPoint x: 1516, startPoint y: 737, endPoint x: 1500, endPoint y: 737, distance: 16.0
click at [1518, 740] on div "Intercom-Nachrichtendienst schließen" at bounding box center [1511, 730] width 33 height 33
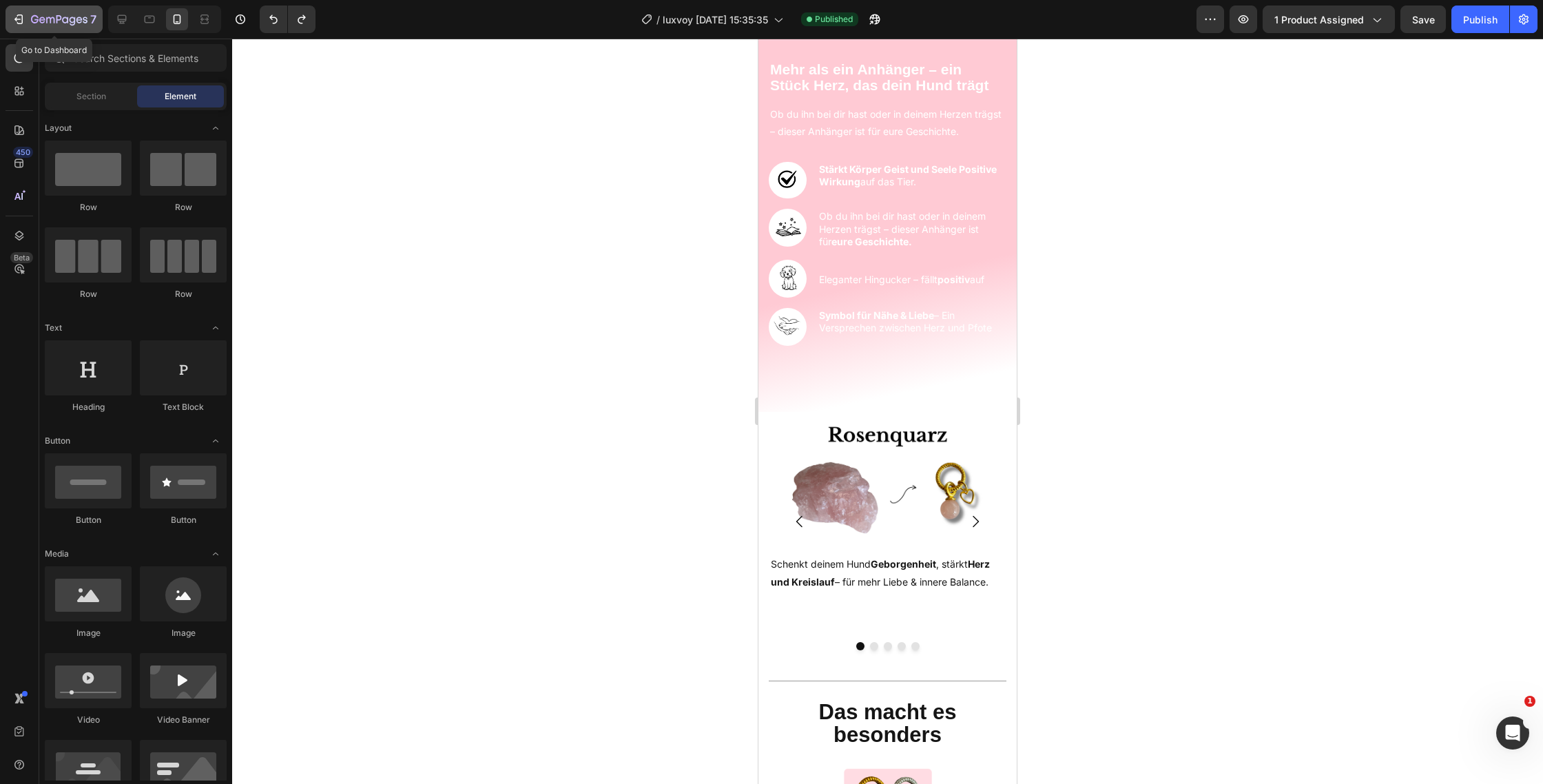
click at [21, 24] on icon "button" at bounding box center [19, 20] width 14 height 14
